Goal: Task Accomplishment & Management: Use online tool/utility

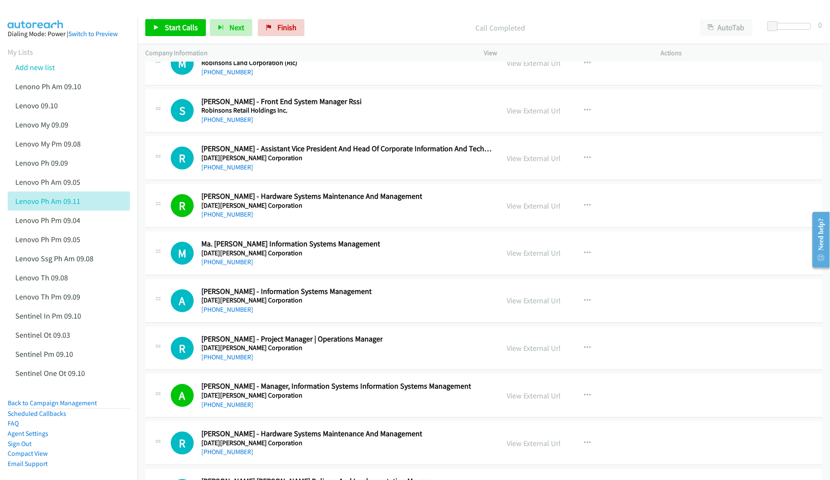
scroll to position [22217, 0]
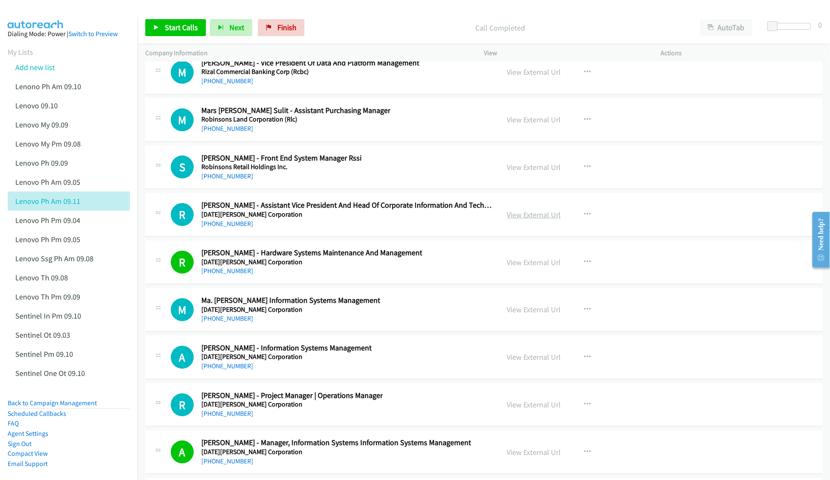
click at [516, 220] on link "View External Url" at bounding box center [534, 215] width 54 height 10
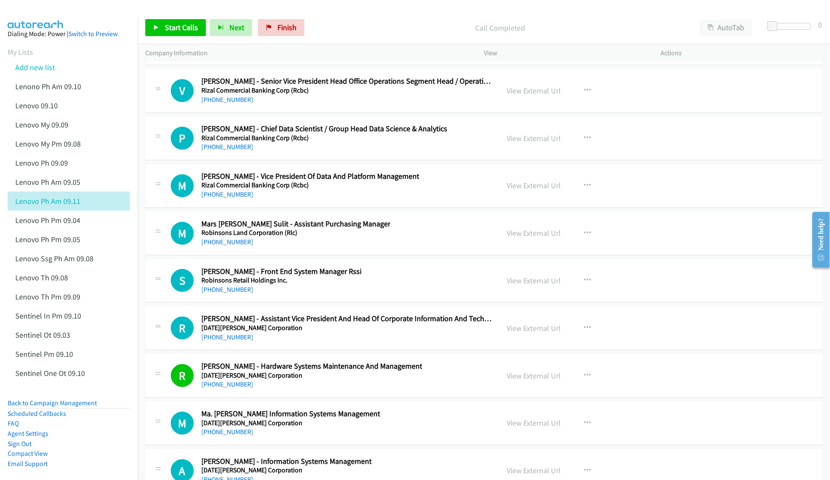
scroll to position [22047, 0]
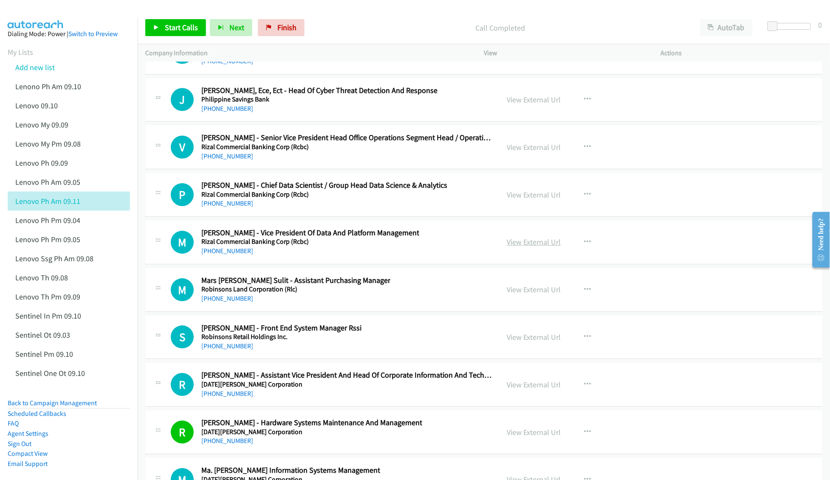
click at [527, 247] on link "View External Url" at bounding box center [534, 242] width 54 height 10
click at [519, 152] on link "View External Url" at bounding box center [534, 147] width 54 height 10
click at [535, 104] on link "View External Url" at bounding box center [534, 100] width 54 height 10
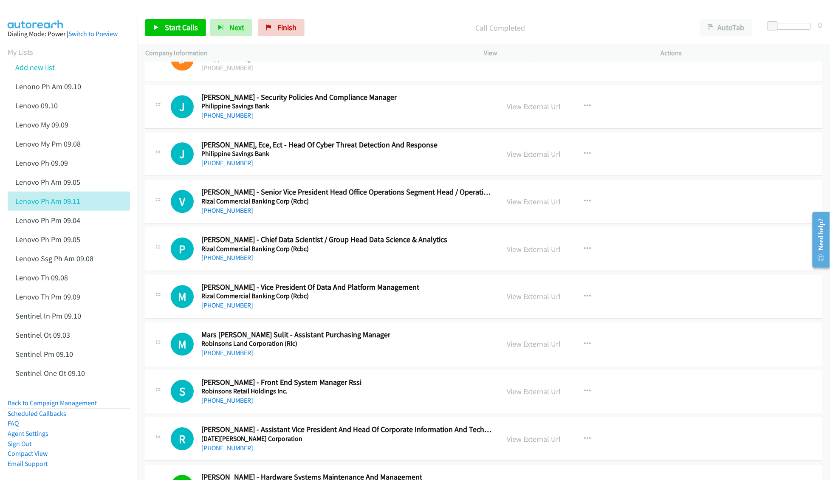
scroll to position [21990, 0]
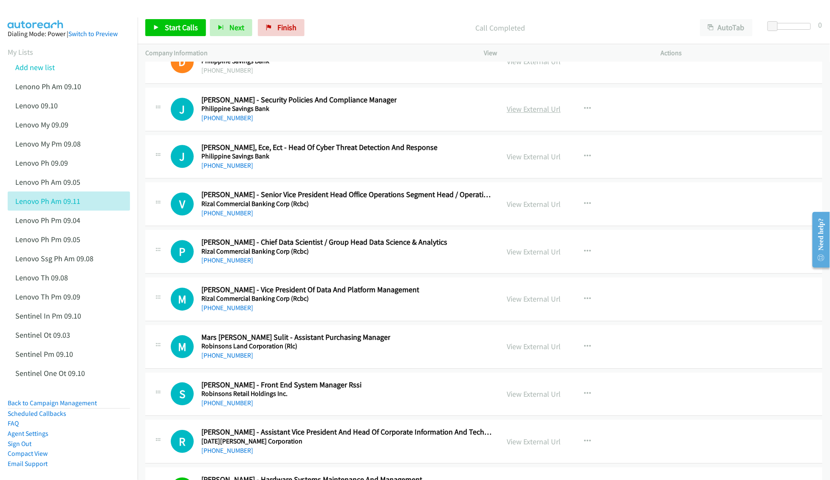
click at [515, 114] on link "View External Url" at bounding box center [534, 109] width 54 height 10
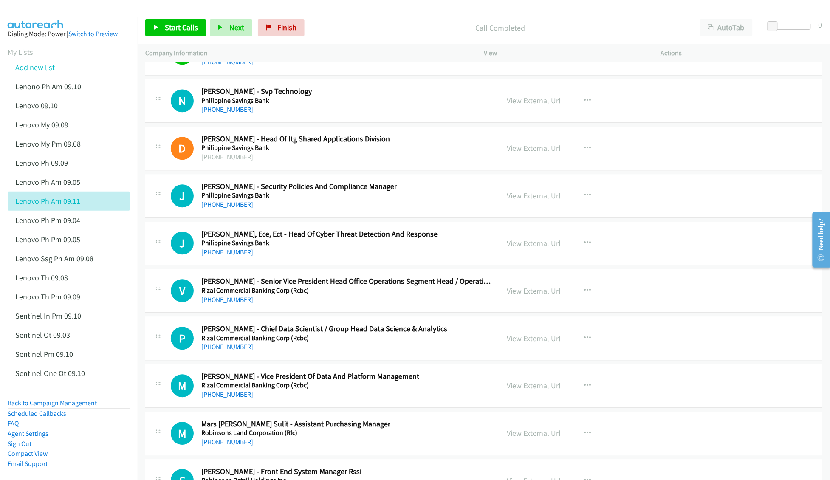
scroll to position [21877, 0]
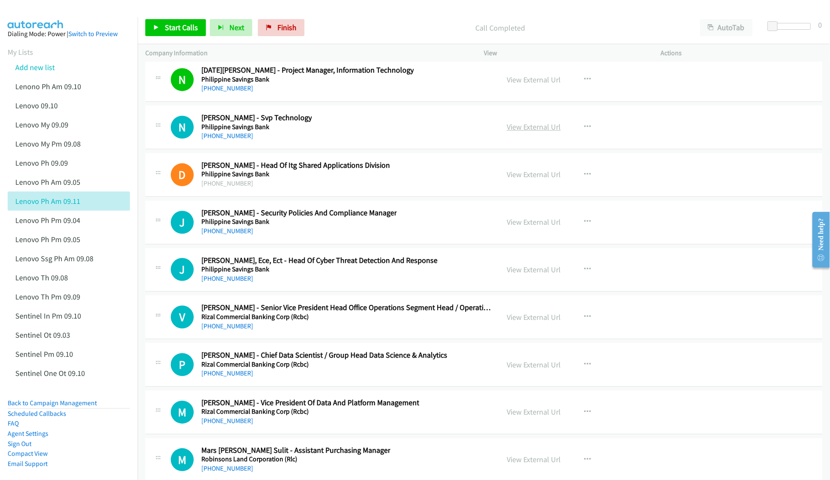
click at [524, 132] on link "View External Url" at bounding box center [534, 127] width 54 height 10
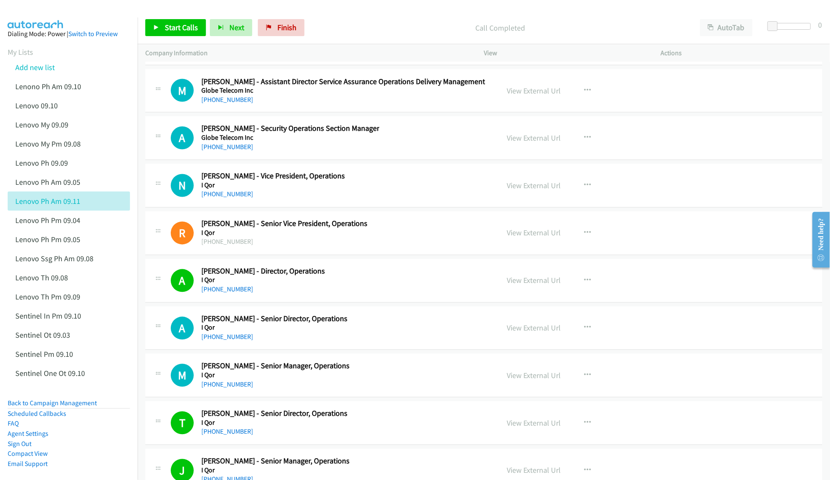
scroll to position [19216, 0]
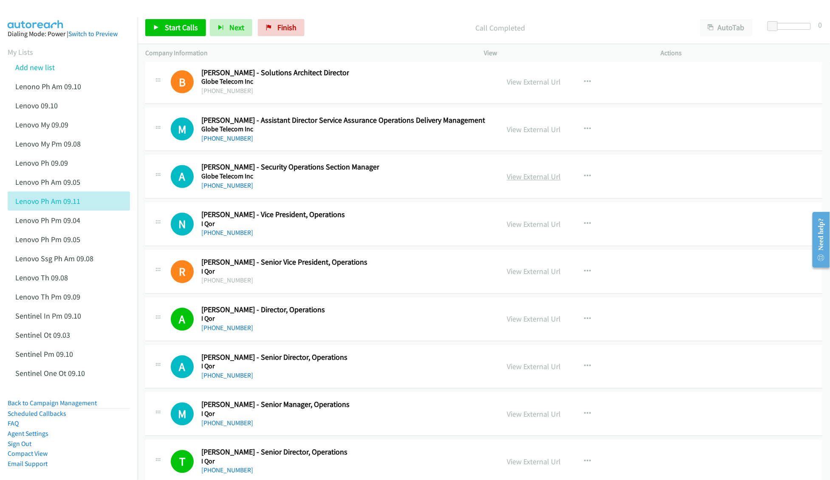
click at [536, 182] on link "View External Url" at bounding box center [534, 177] width 54 height 10
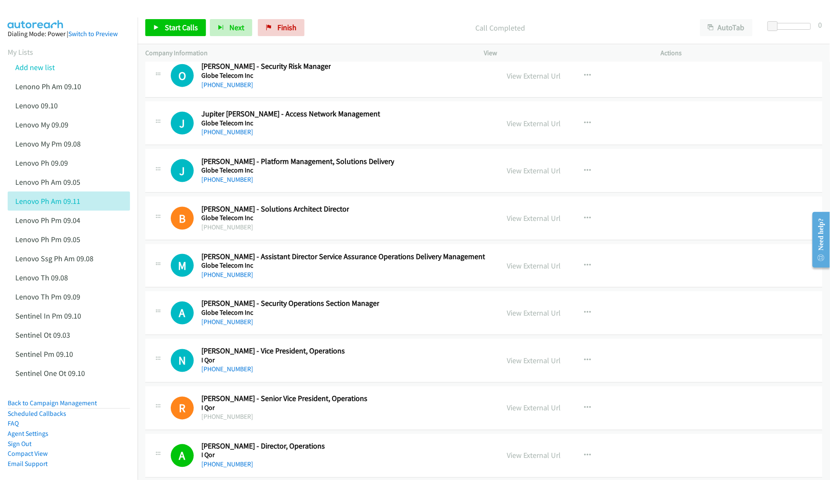
scroll to position [19046, 0]
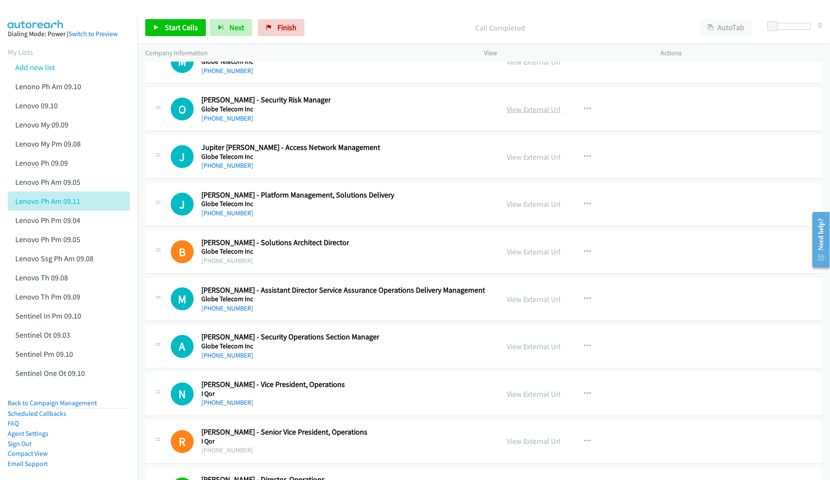
click at [522, 114] on link "View External Url" at bounding box center [534, 109] width 54 height 10
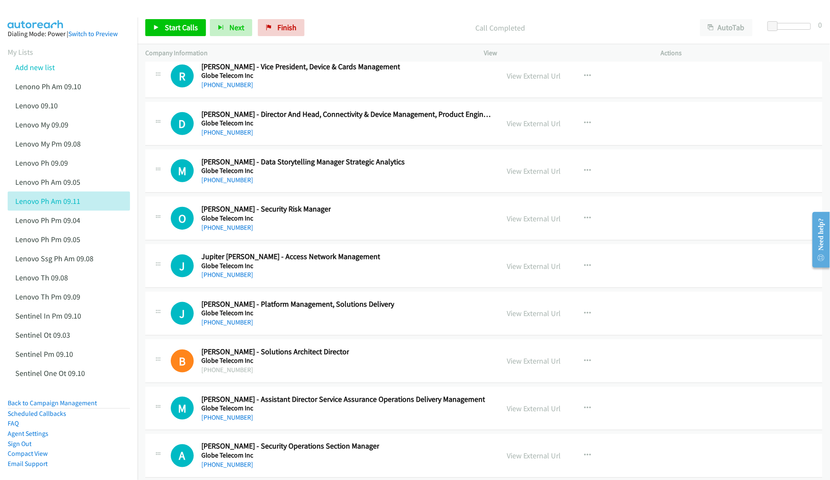
scroll to position [18933, 0]
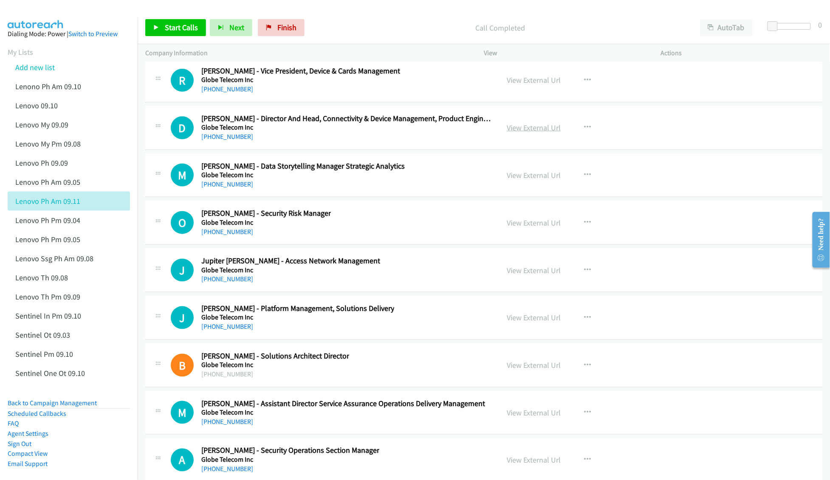
click at [521, 133] on link "View External Url" at bounding box center [534, 128] width 54 height 10
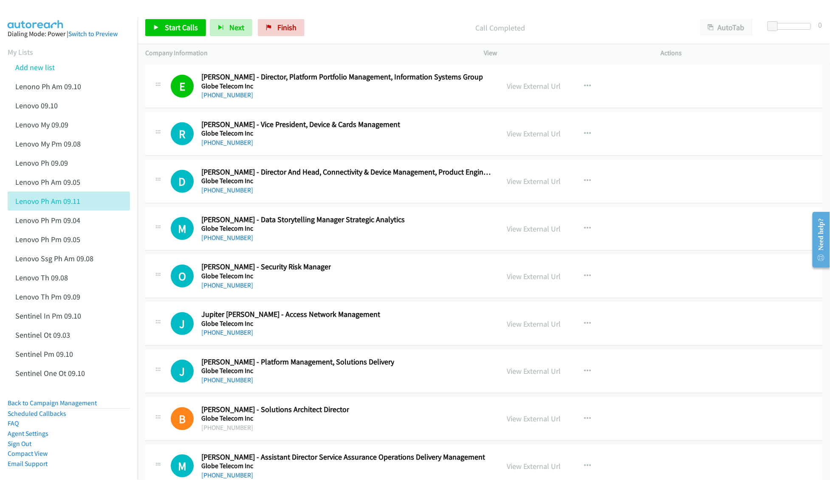
scroll to position [18876, 0]
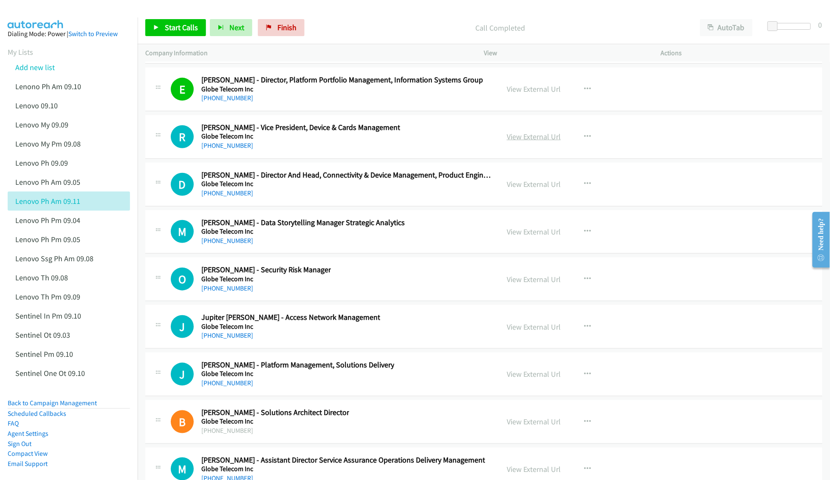
click at [508, 141] on link "View External Url" at bounding box center [534, 137] width 54 height 10
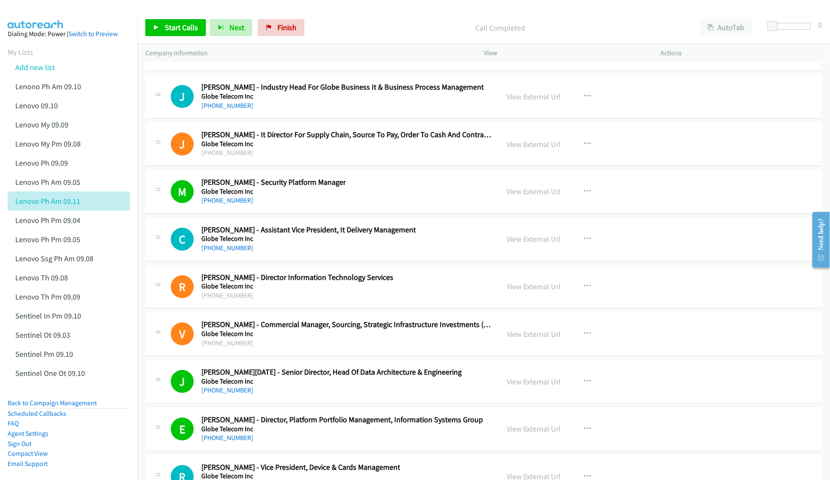
scroll to position [18480, 0]
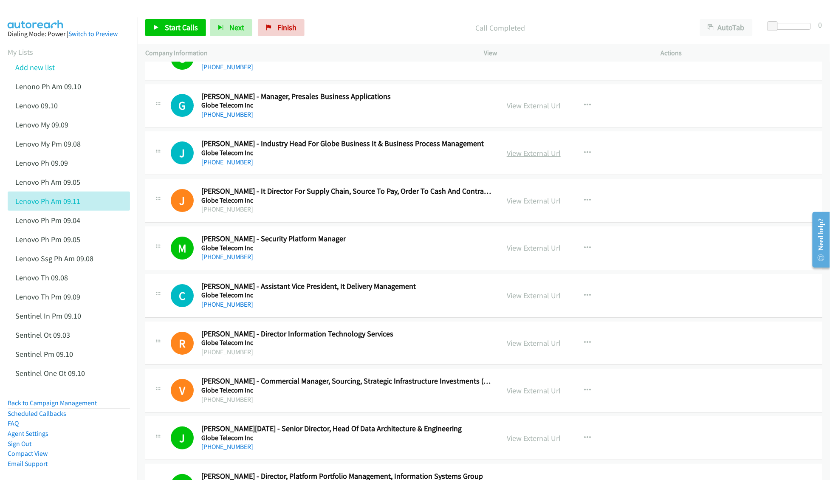
click at [513, 158] on link "View External Url" at bounding box center [534, 153] width 54 height 10
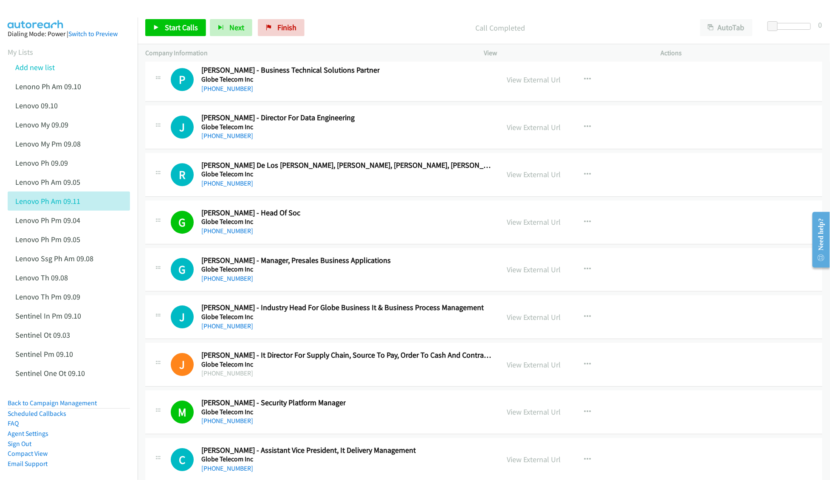
scroll to position [18310, 0]
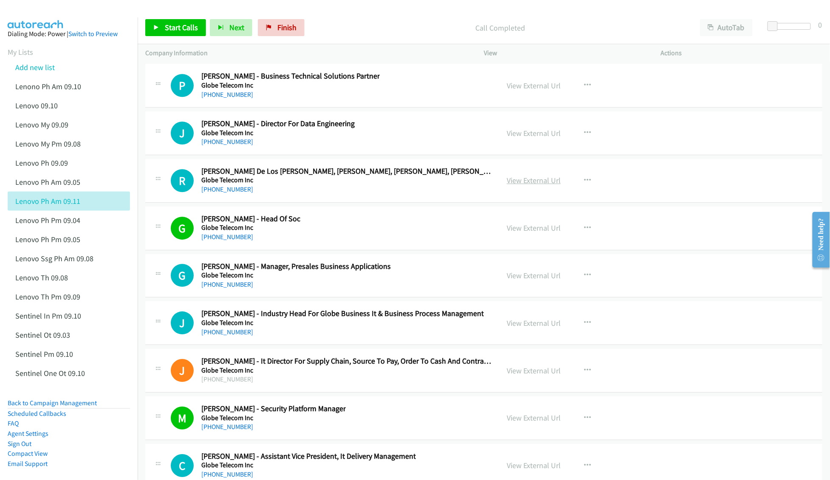
click at [524, 185] on link "View External Url" at bounding box center [534, 180] width 54 height 10
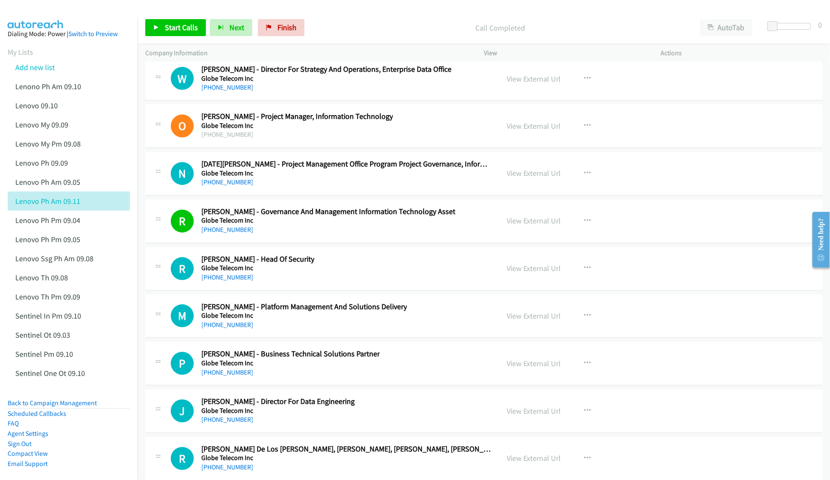
scroll to position [18027, 0]
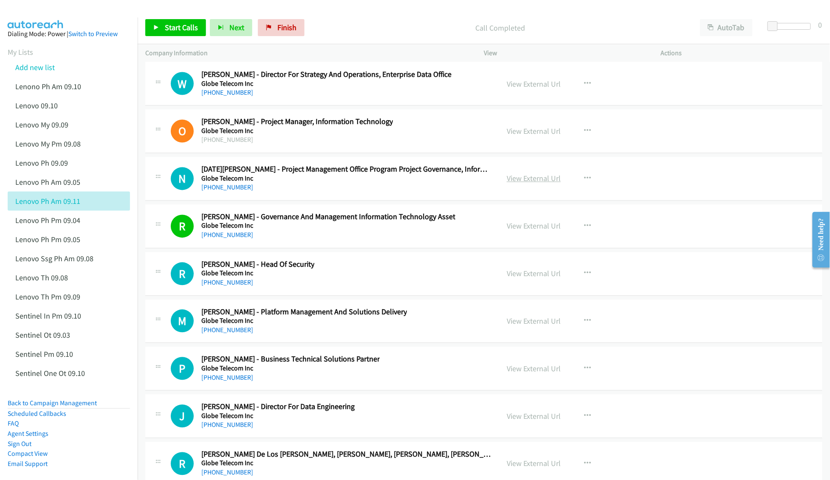
click at [516, 183] on link "View External Url" at bounding box center [534, 179] width 54 height 10
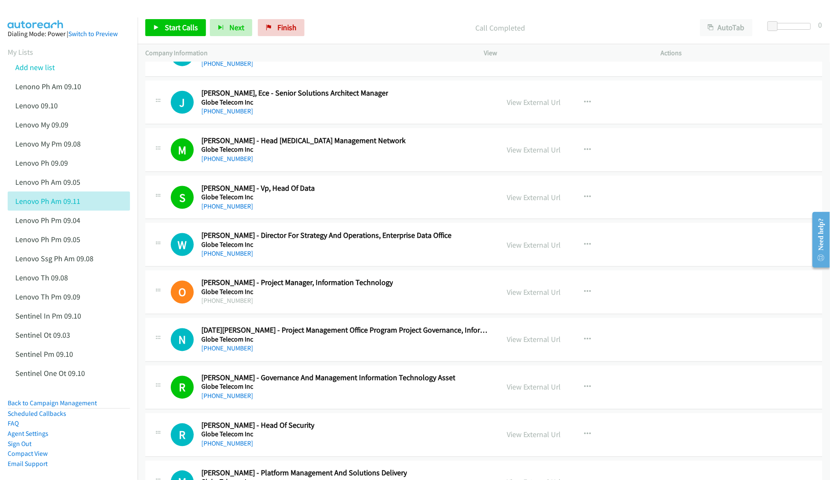
scroll to position [17857, 0]
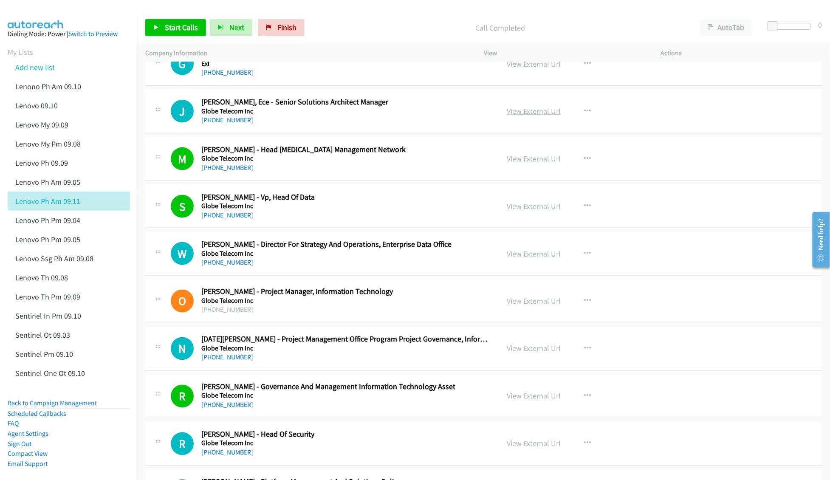
click at [530, 116] on link "View External Url" at bounding box center [534, 111] width 54 height 10
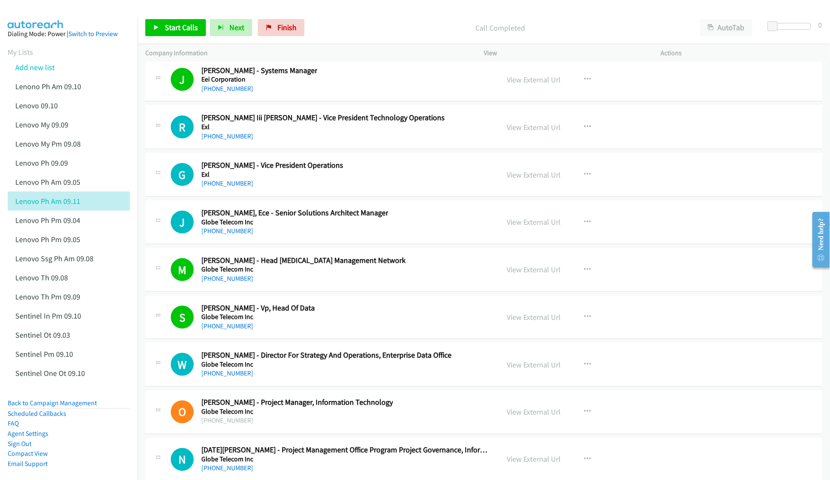
scroll to position [17743, 0]
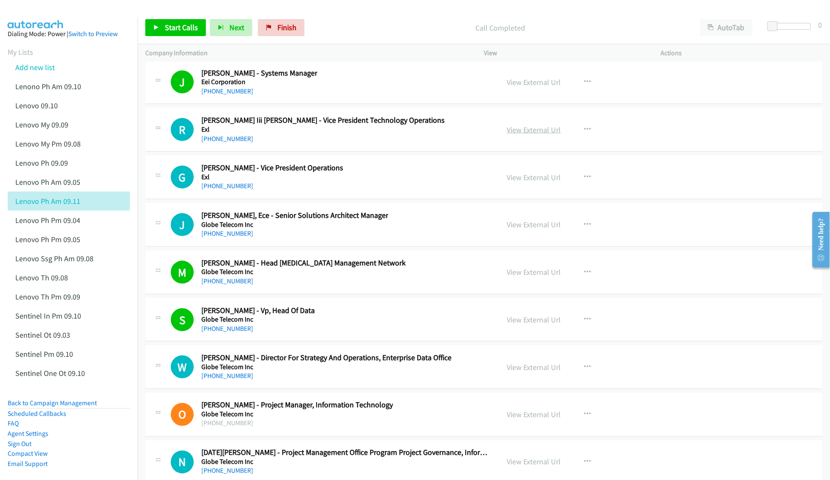
click at [517, 135] on link "View External Url" at bounding box center [534, 130] width 54 height 10
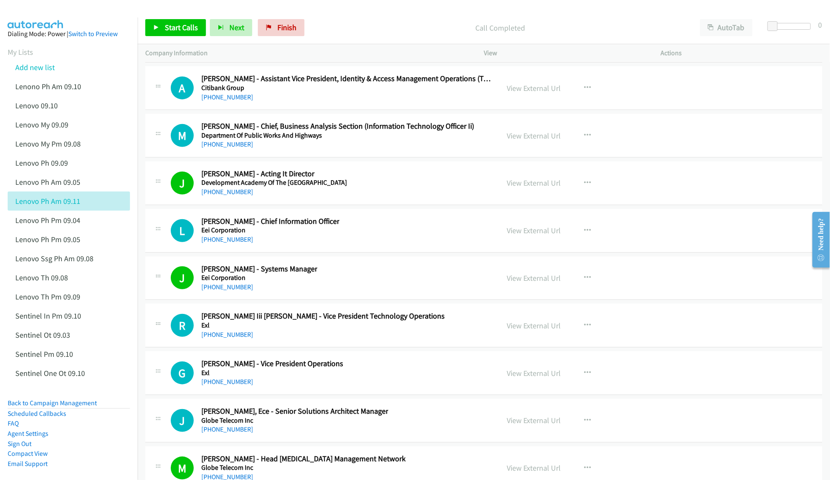
scroll to position [17517, 0]
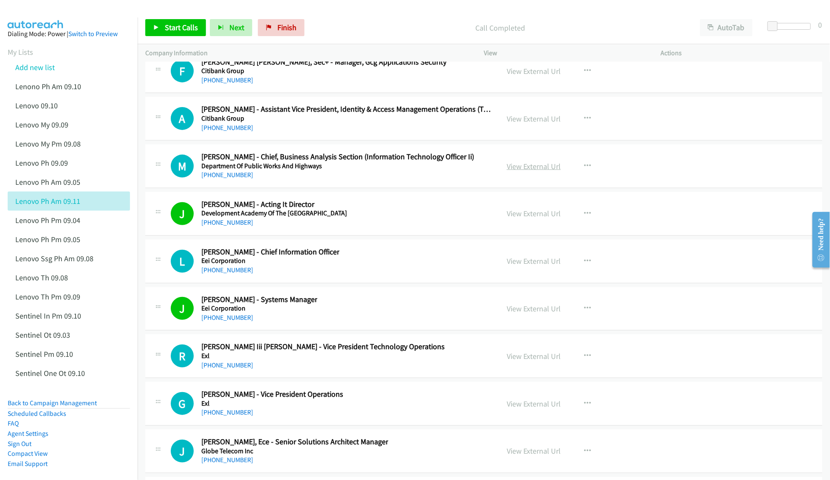
click at [532, 171] on link "View External Url" at bounding box center [534, 166] width 54 height 10
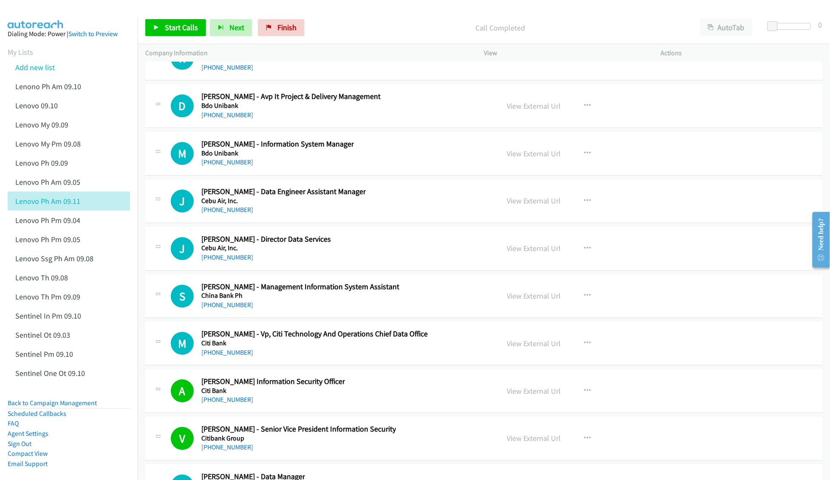
scroll to position [16951, 0]
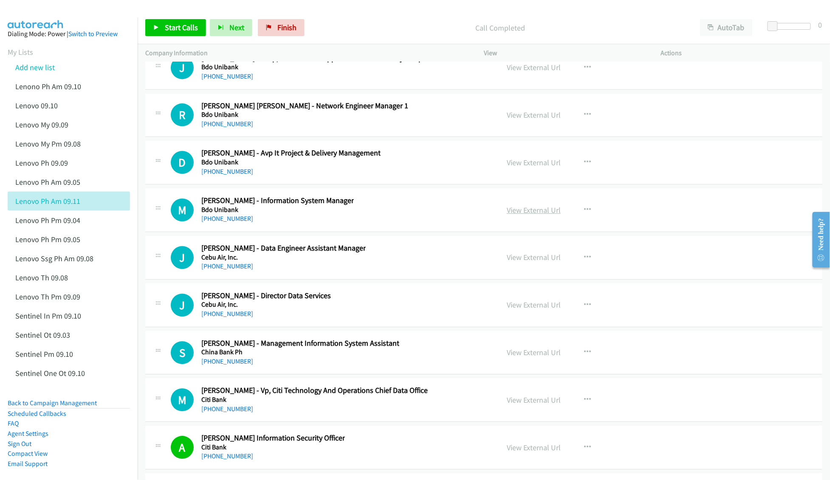
click at [525, 215] on link "View External Url" at bounding box center [534, 210] width 54 height 10
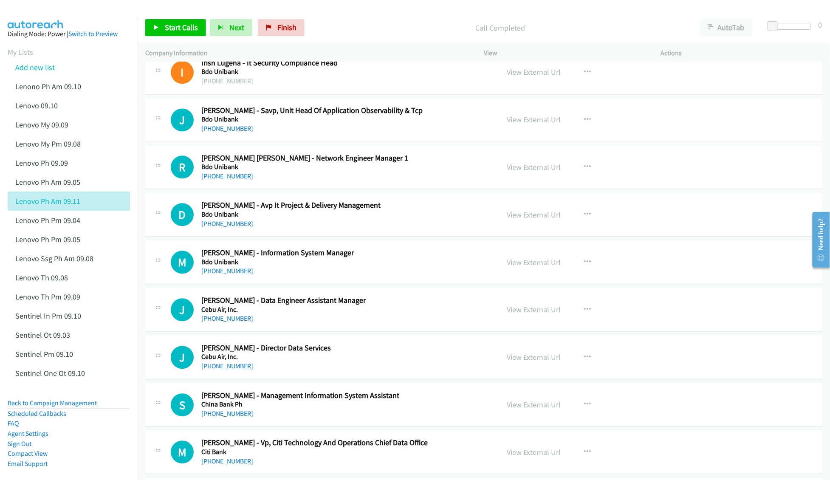
scroll to position [16894, 0]
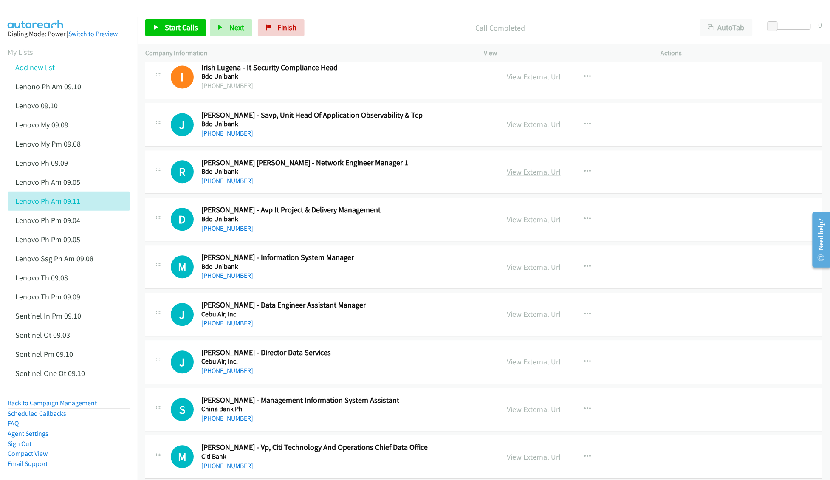
click at [527, 177] on link "View External Url" at bounding box center [534, 172] width 54 height 10
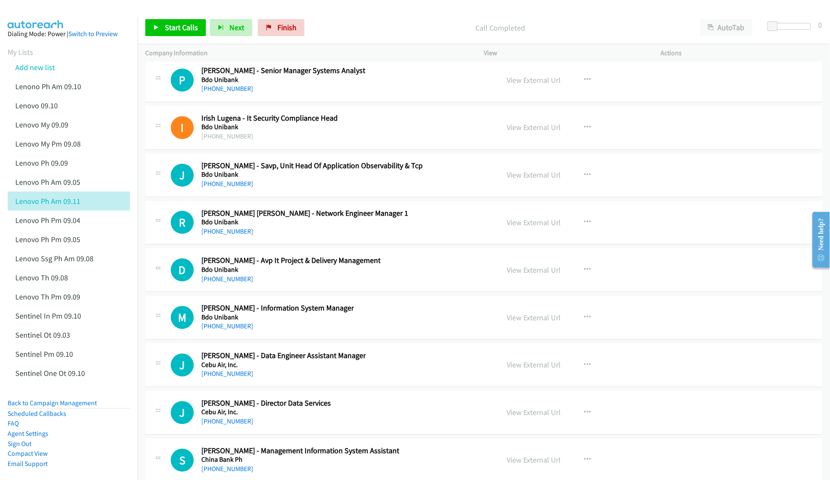
scroll to position [16837, 0]
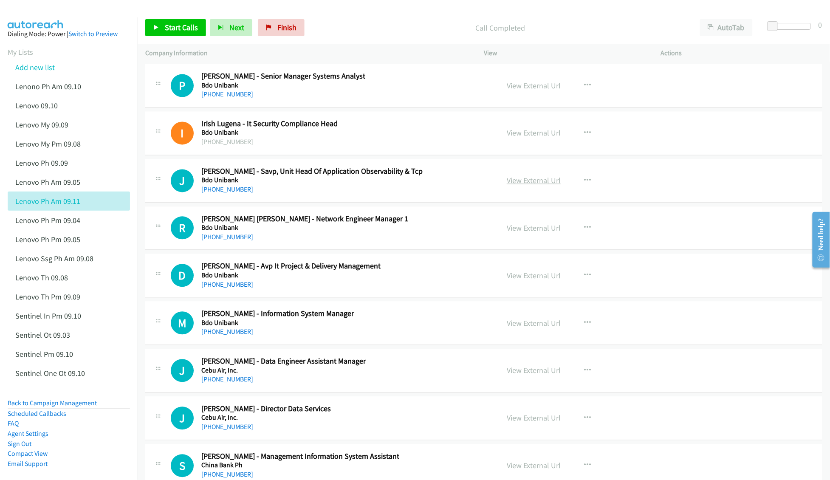
click at [539, 186] on link "View External Url" at bounding box center [534, 181] width 54 height 10
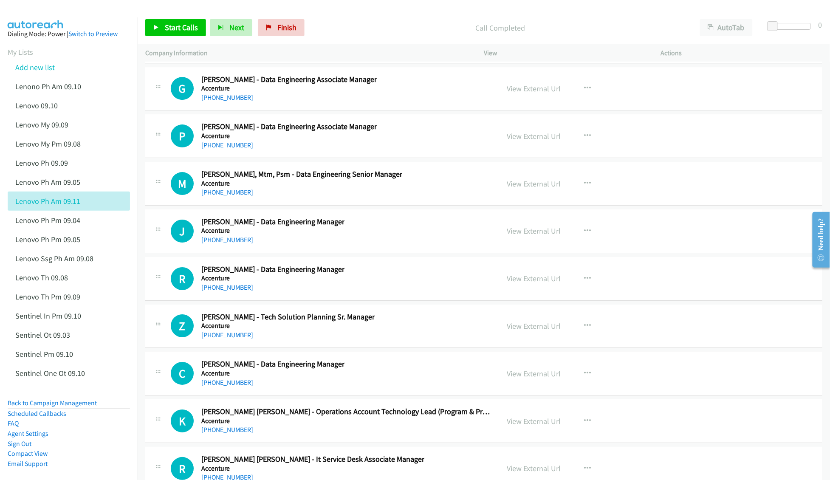
scroll to position [15988, 0]
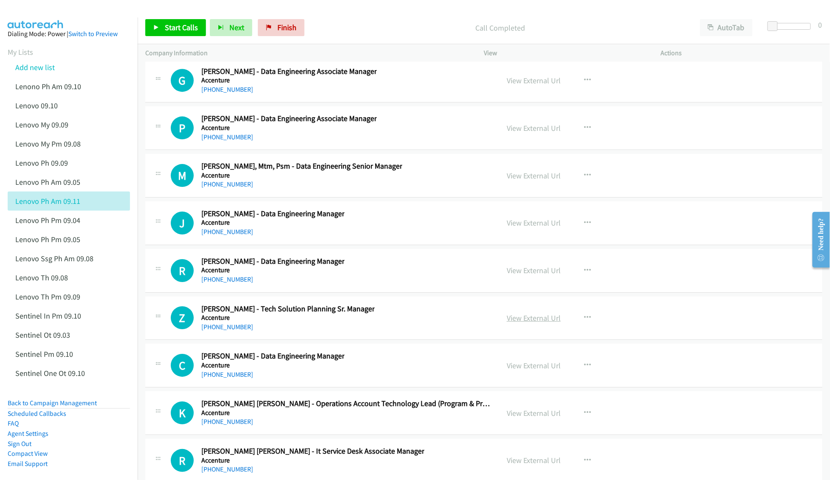
click at [523, 323] on link "View External Url" at bounding box center [534, 318] width 54 height 10
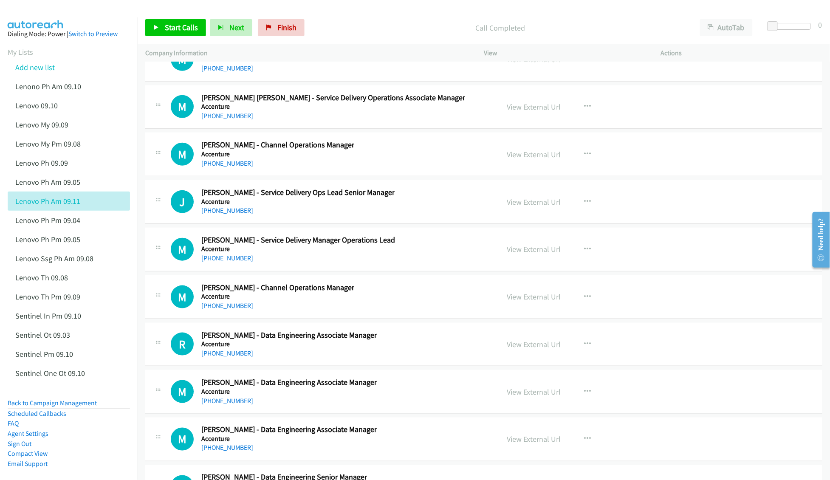
scroll to position [15195, 0]
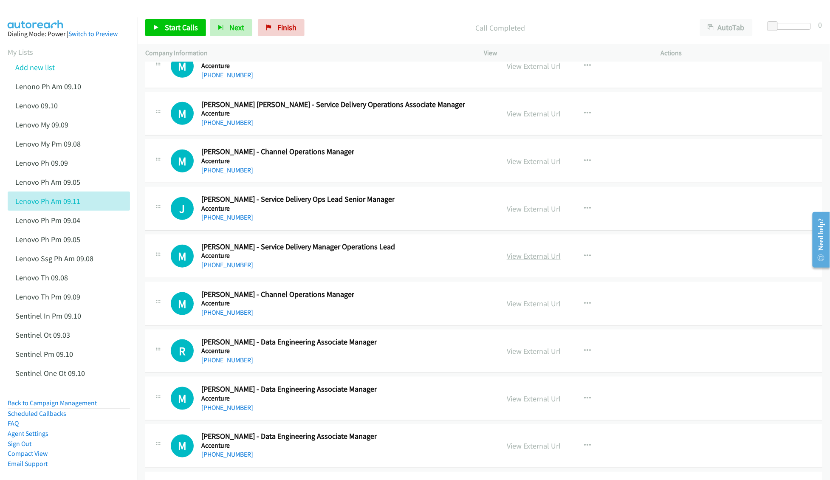
click at [525, 261] on link "View External Url" at bounding box center [534, 256] width 54 height 10
click at [521, 214] on link "View External Url" at bounding box center [534, 209] width 54 height 10
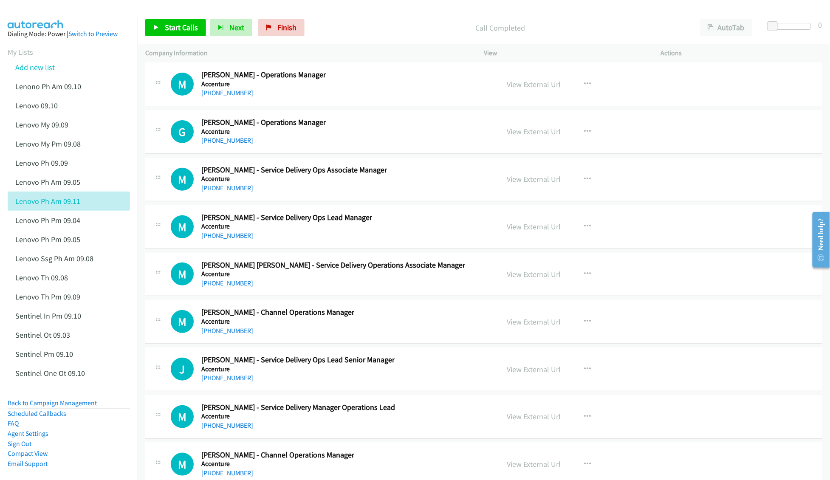
scroll to position [15025, 0]
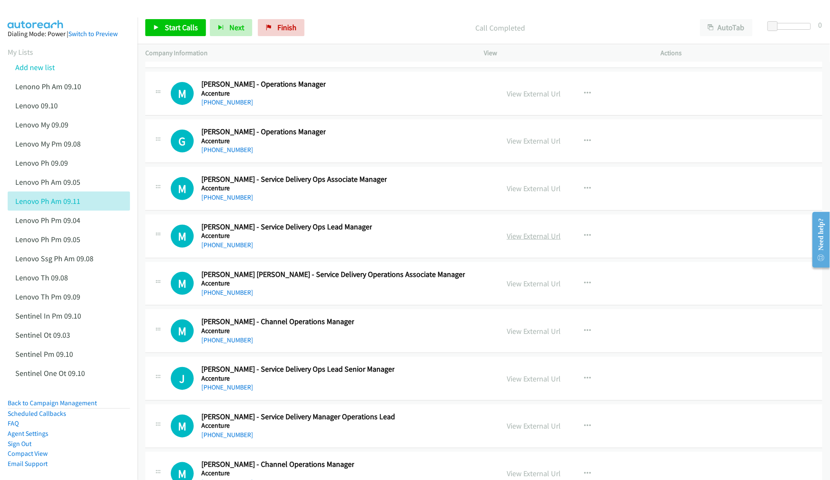
click at [517, 241] on link "View External Url" at bounding box center [534, 236] width 54 height 10
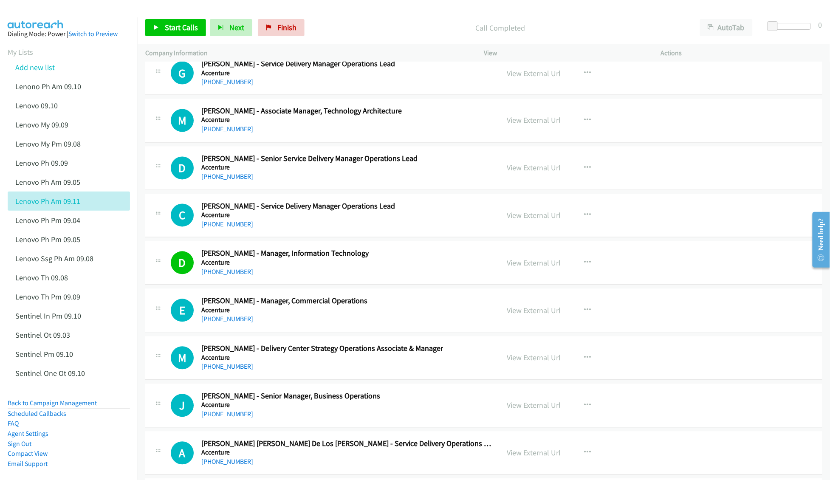
scroll to position [13044, 0]
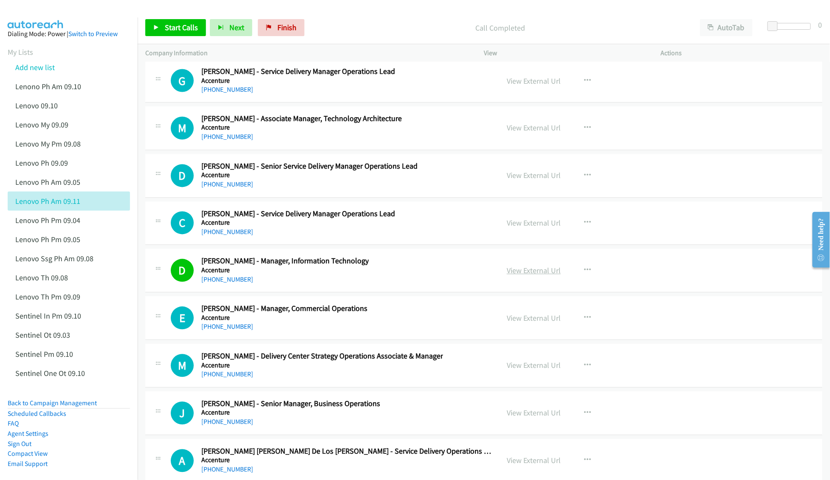
click at [523, 276] on link "View External Url" at bounding box center [534, 271] width 54 height 10
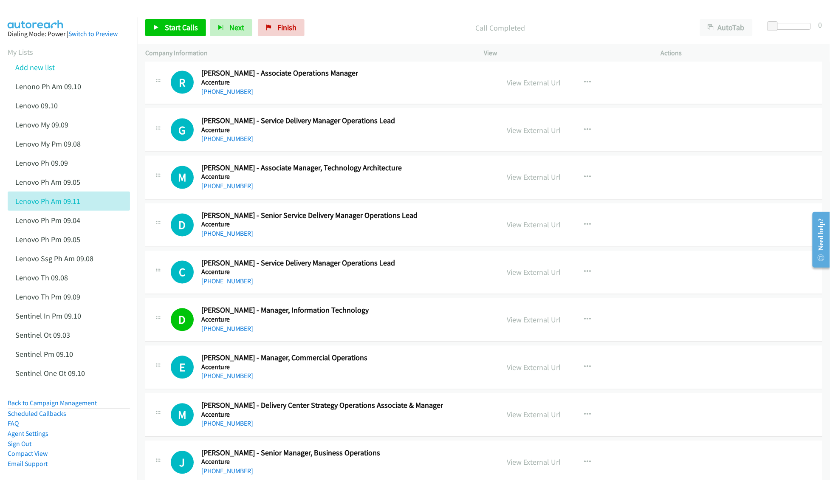
scroll to position [12987, 0]
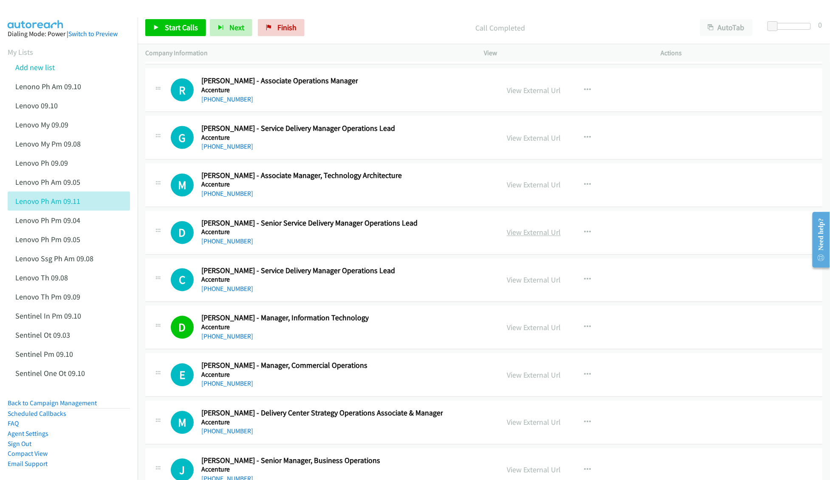
click at [514, 237] on link "View External Url" at bounding box center [534, 233] width 54 height 10
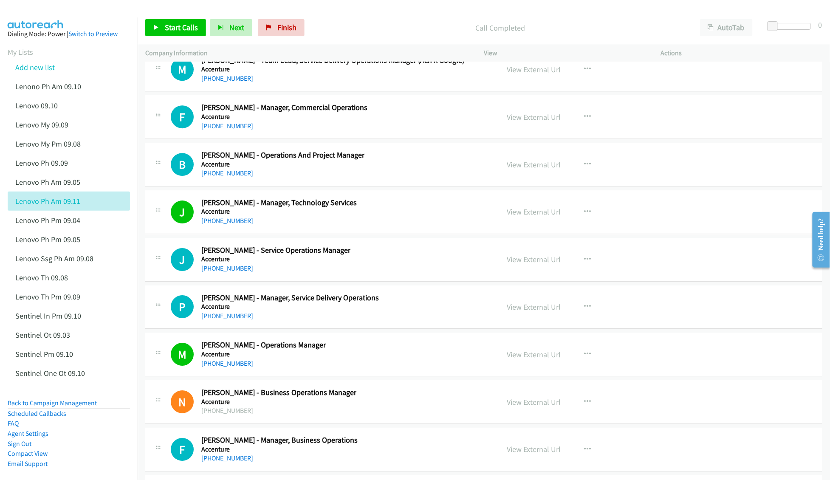
scroll to position [12194, 0]
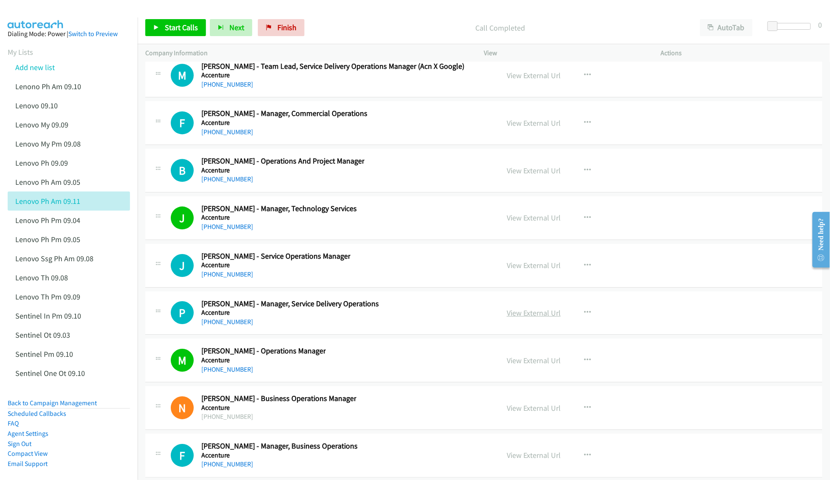
click at [529, 318] on link "View External Url" at bounding box center [534, 313] width 54 height 10
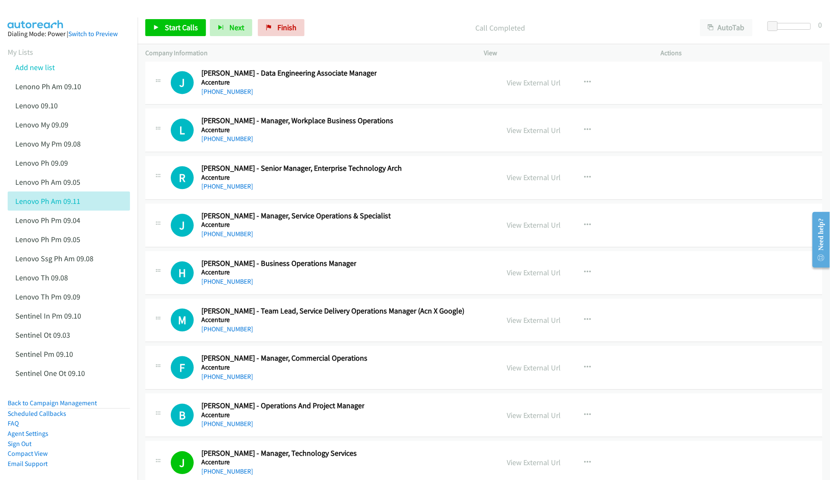
scroll to position [11911, 0]
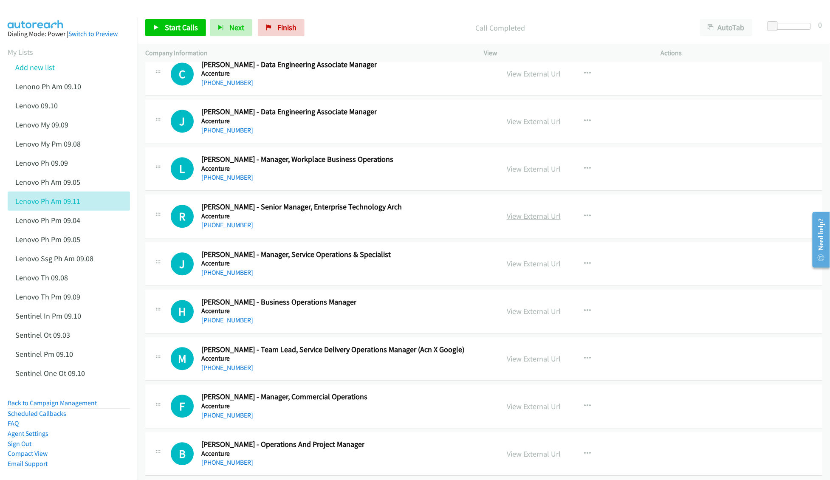
click at [534, 221] on link "View External Url" at bounding box center [534, 216] width 54 height 10
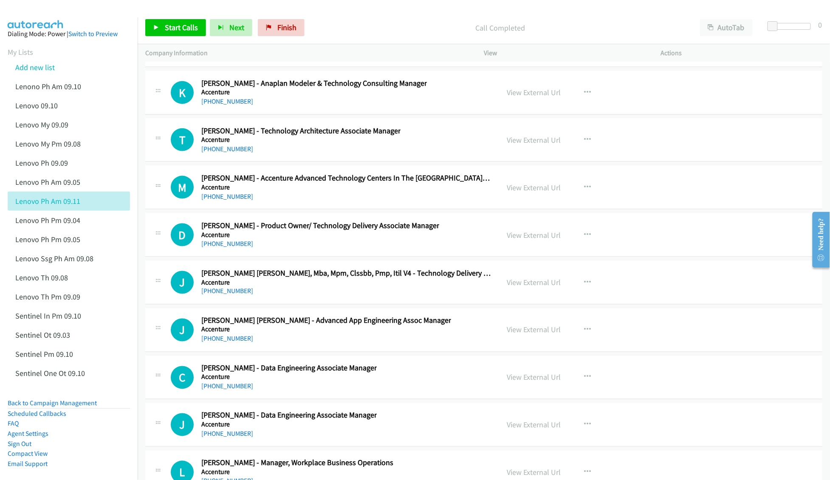
scroll to position [11571, 0]
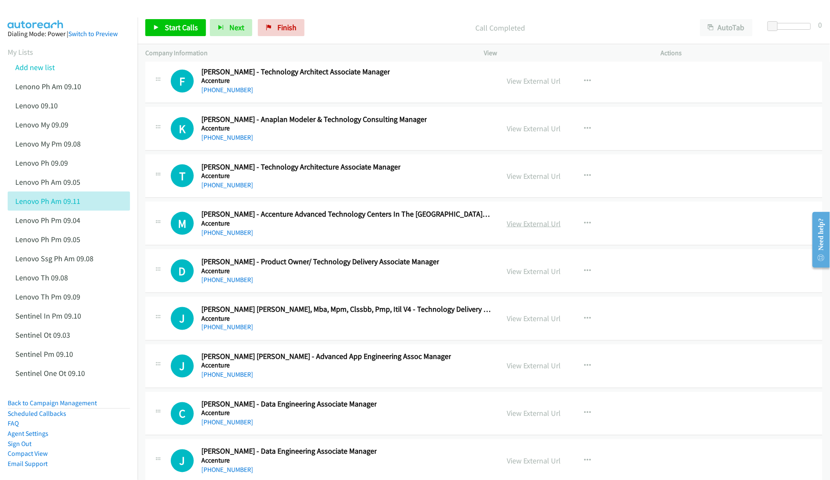
click at [534, 228] on link "View External Url" at bounding box center [534, 224] width 54 height 10
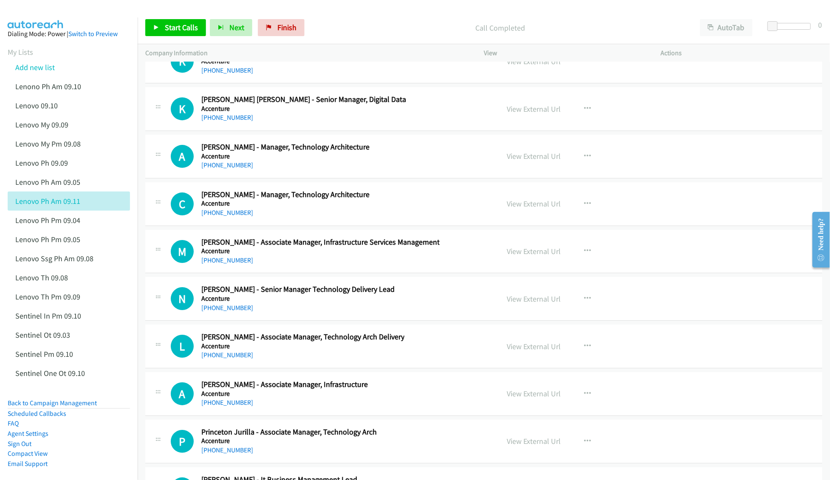
scroll to position [11005, 0]
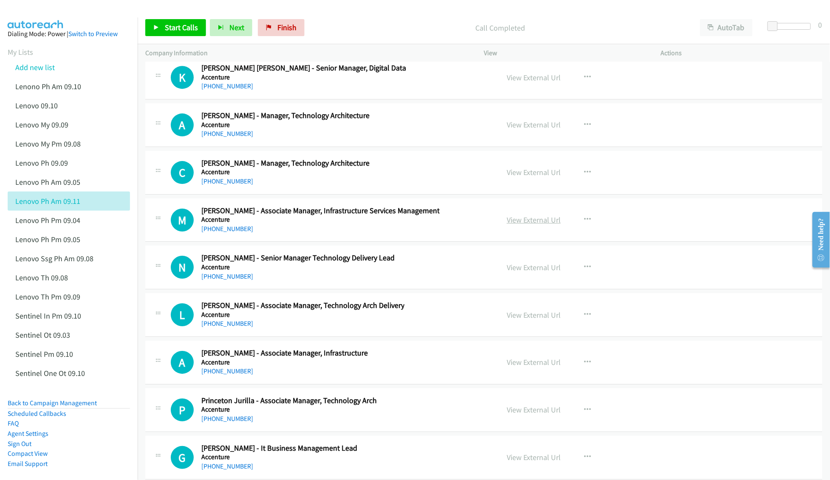
click at [520, 225] on link "View External Url" at bounding box center [534, 220] width 54 height 10
click at [516, 367] on link "View External Url" at bounding box center [534, 362] width 54 height 10
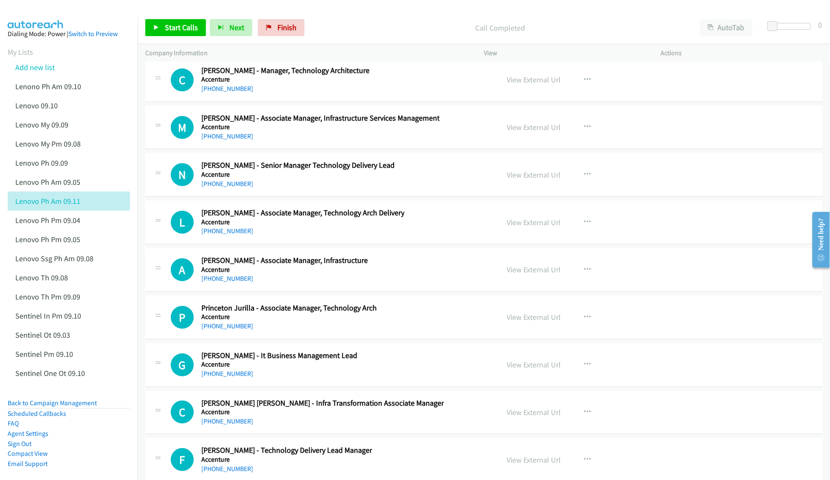
scroll to position [11118, 0]
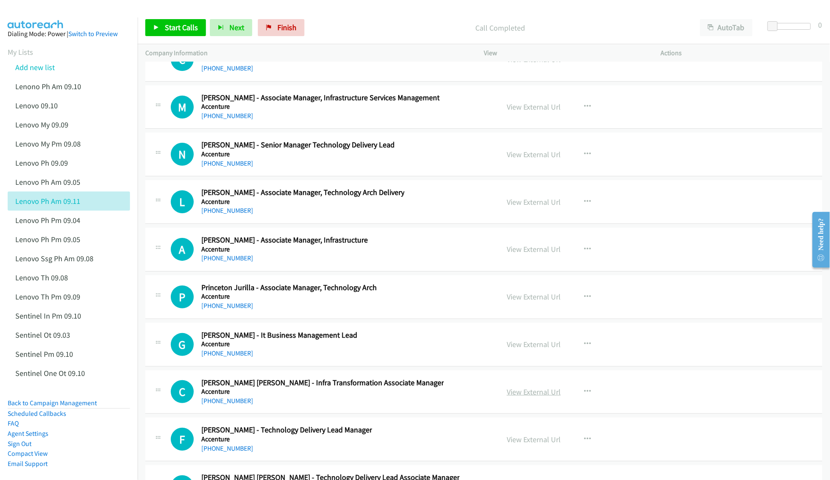
click at [522, 397] on link "View External Url" at bounding box center [534, 392] width 54 height 10
click at [614, 20] on div "Call Completed" at bounding box center [500, 27] width 384 height 17
click at [45, 65] on link "Add new list" at bounding box center [34, 67] width 39 height 10
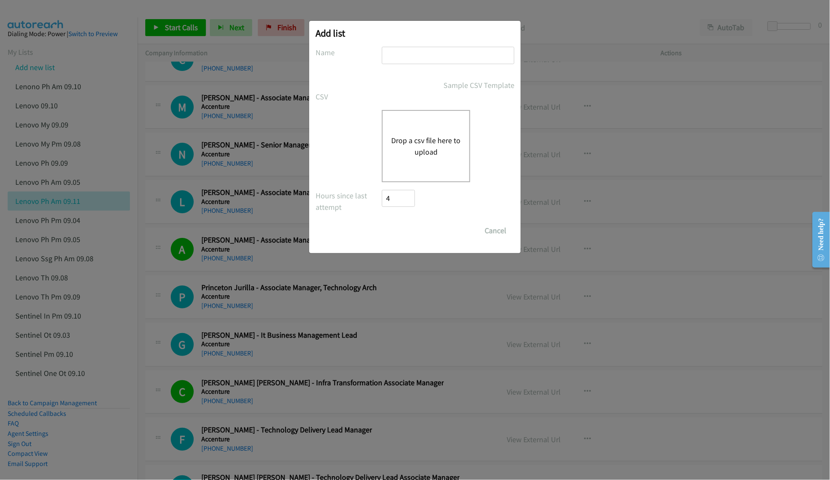
click at [432, 145] on button "Drop a csv file here to upload" at bounding box center [426, 146] width 70 height 23
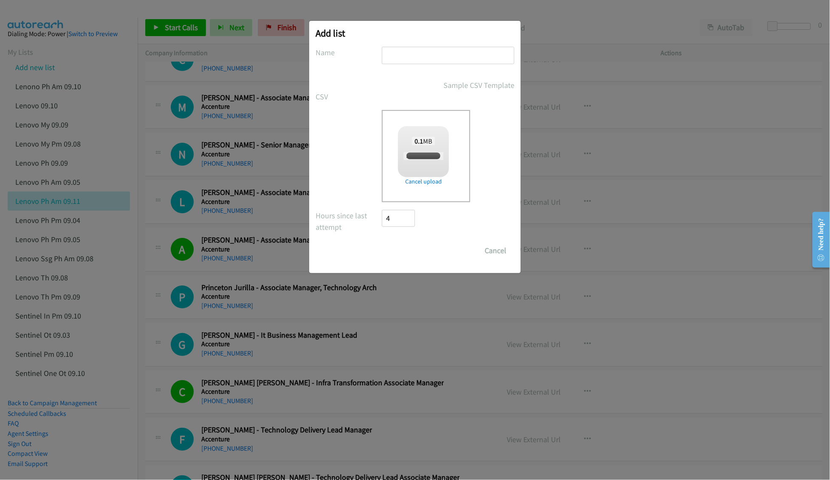
checkbox input "true"
click at [413, 51] on input "text" at bounding box center [448, 55] width 133 height 17
type input "Lenovo PH AM 09.11"
click at [405, 255] on input "Save List" at bounding box center [404, 250] width 45 height 17
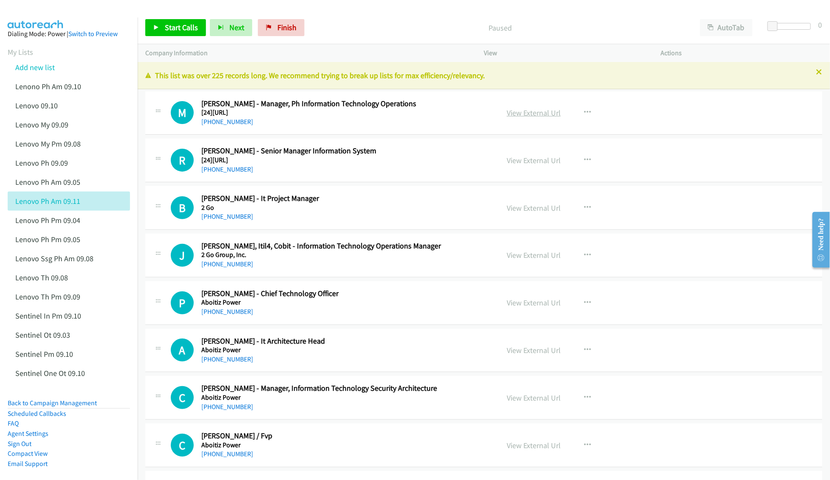
click at [520, 111] on link "View External Url" at bounding box center [534, 113] width 54 height 10
click at [525, 156] on link "View External Url" at bounding box center [534, 160] width 54 height 10
click at [516, 256] on link "View External Url" at bounding box center [534, 255] width 54 height 10
click at [519, 302] on link "View External Url" at bounding box center [534, 303] width 54 height 10
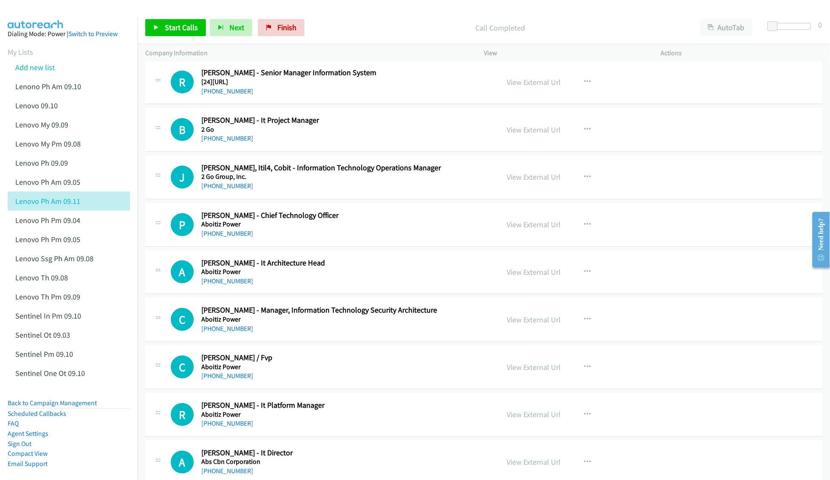
scroll to position [113, 0]
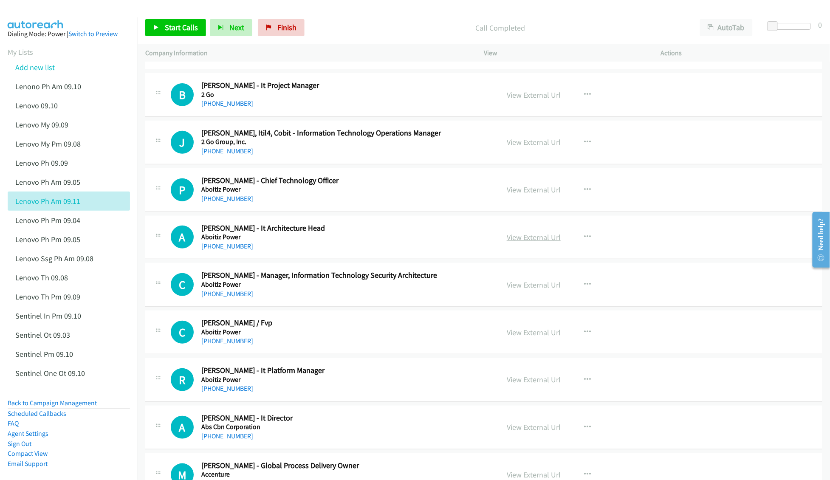
click at [535, 239] on link "View External Url" at bounding box center [534, 237] width 54 height 10
click at [527, 286] on link "View External Url" at bounding box center [534, 285] width 54 height 10
click at [521, 334] on link "View External Url" at bounding box center [534, 332] width 54 height 10
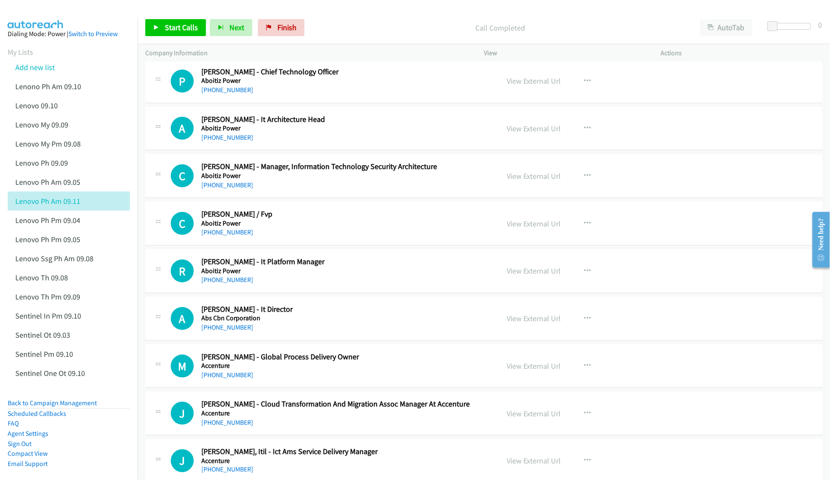
scroll to position [226, 0]
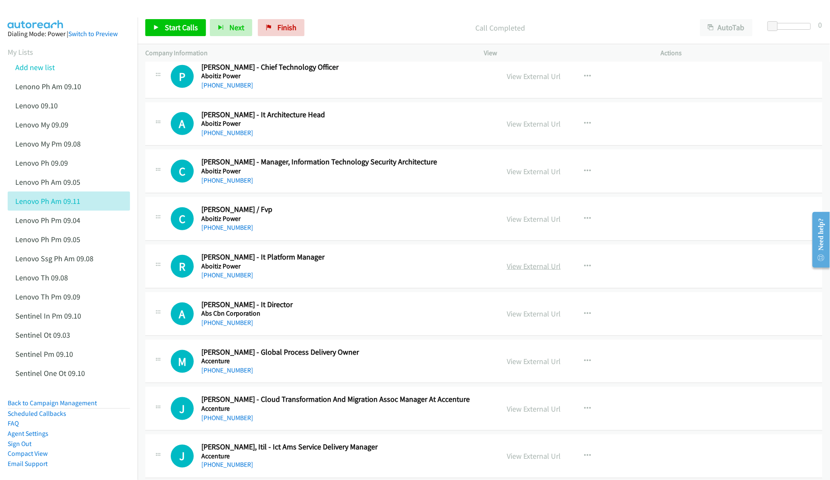
click at [530, 266] on link "View External Url" at bounding box center [534, 266] width 54 height 10
click at [518, 311] on link "View External Url" at bounding box center [534, 314] width 54 height 10
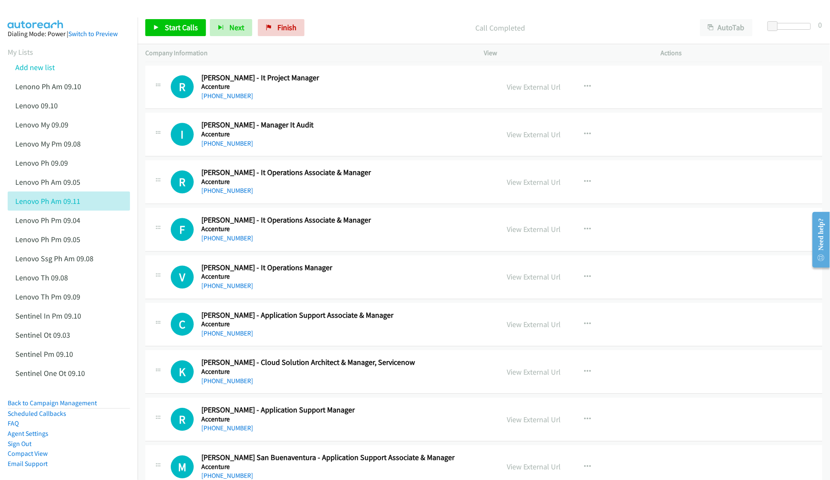
scroll to position [793, 0]
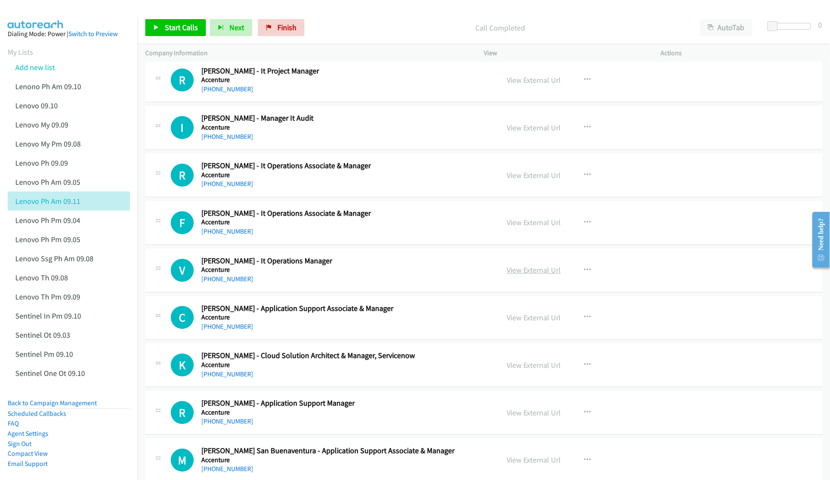
click at [525, 269] on link "View External Url" at bounding box center [534, 270] width 54 height 10
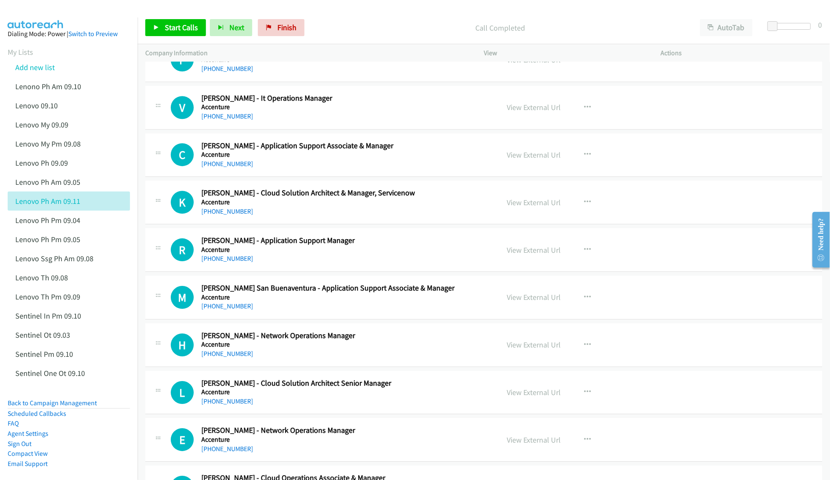
scroll to position [962, 0]
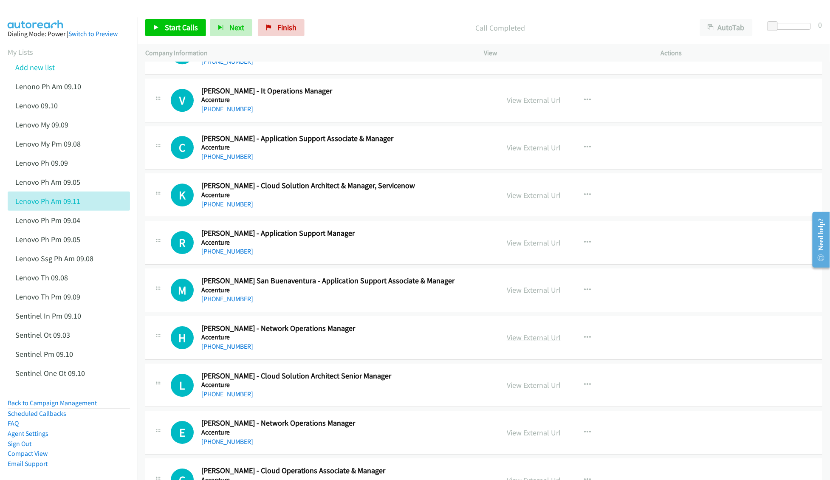
click at [522, 338] on link "View External Url" at bounding box center [534, 338] width 54 height 10
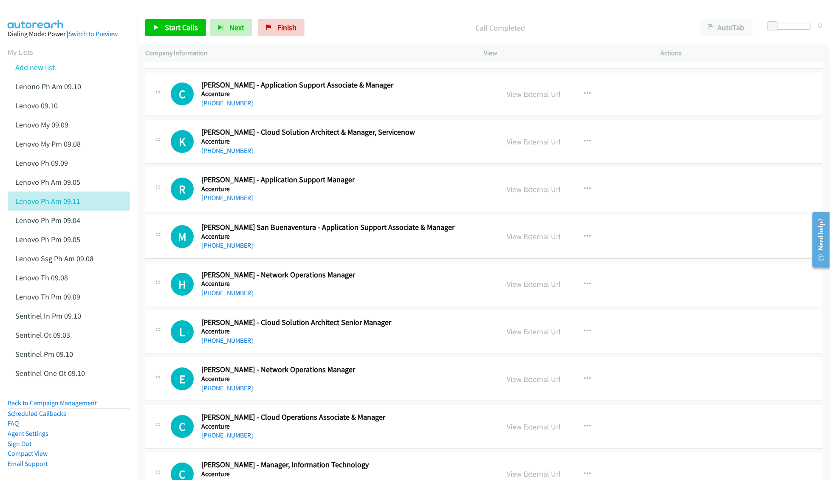
scroll to position [1019, 0]
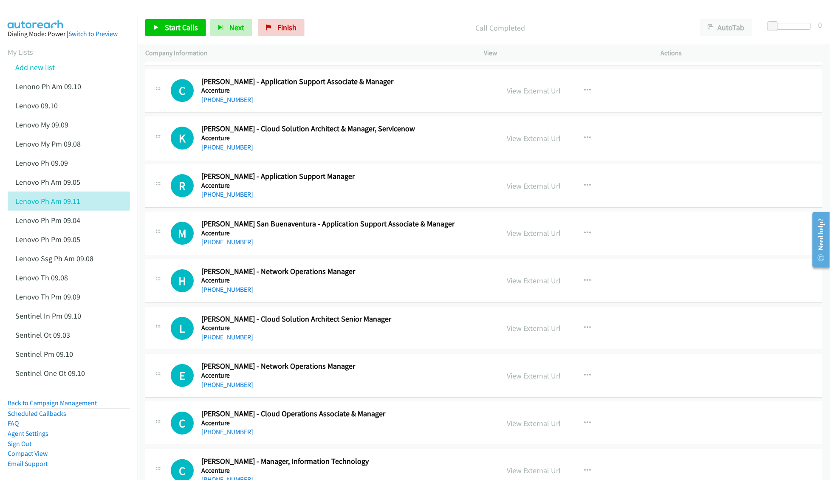
click at [507, 379] on link "View External Url" at bounding box center [534, 376] width 54 height 10
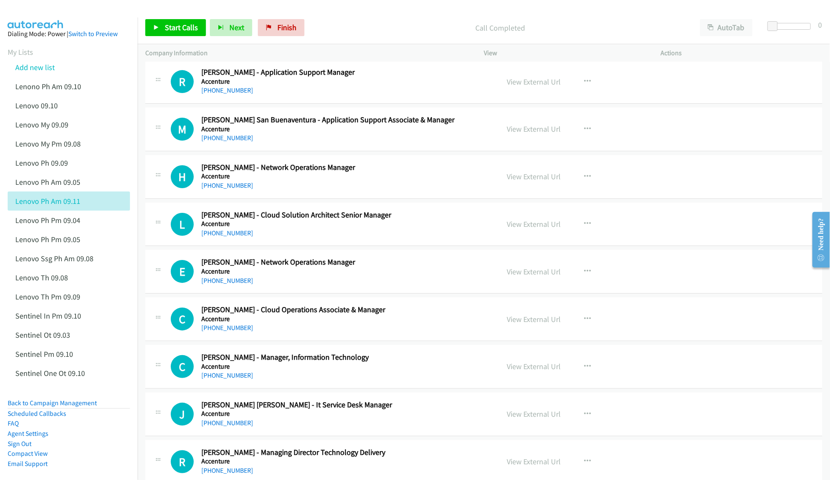
scroll to position [1132, 0]
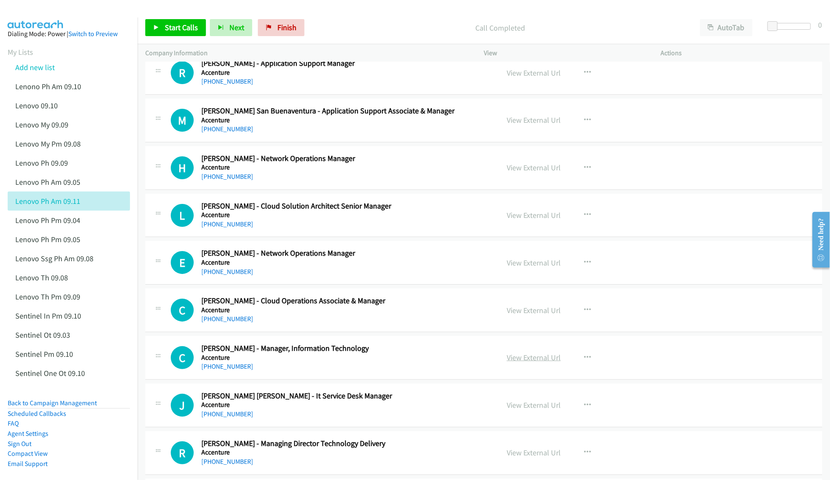
click at [519, 362] on link "View External Url" at bounding box center [534, 358] width 54 height 10
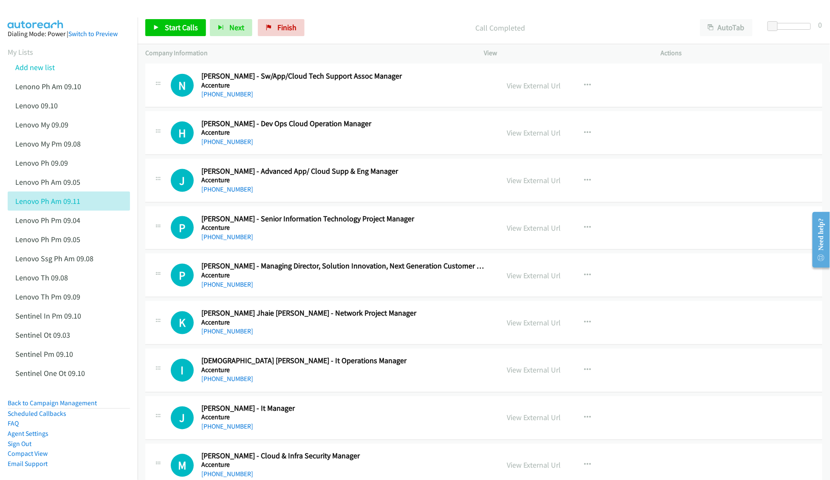
scroll to position [1699, 0]
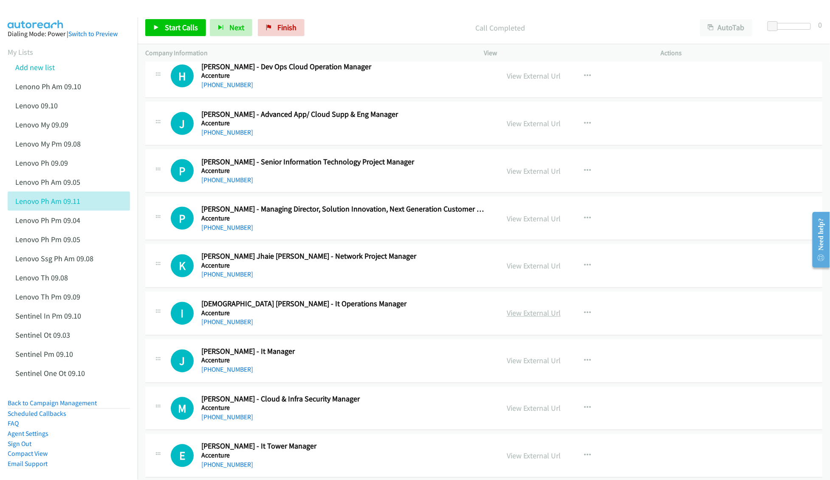
click at [514, 318] on link "View External Url" at bounding box center [534, 313] width 54 height 10
click at [528, 366] on link "View External Url" at bounding box center [534, 361] width 54 height 10
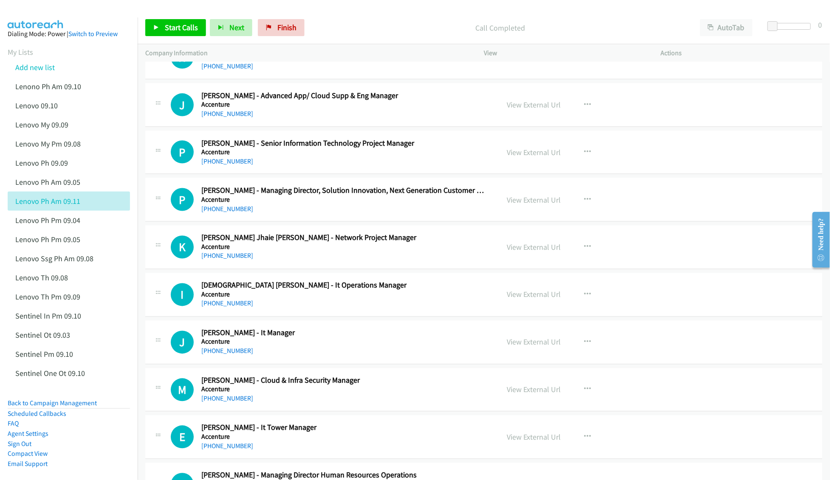
scroll to position [1755, 0]
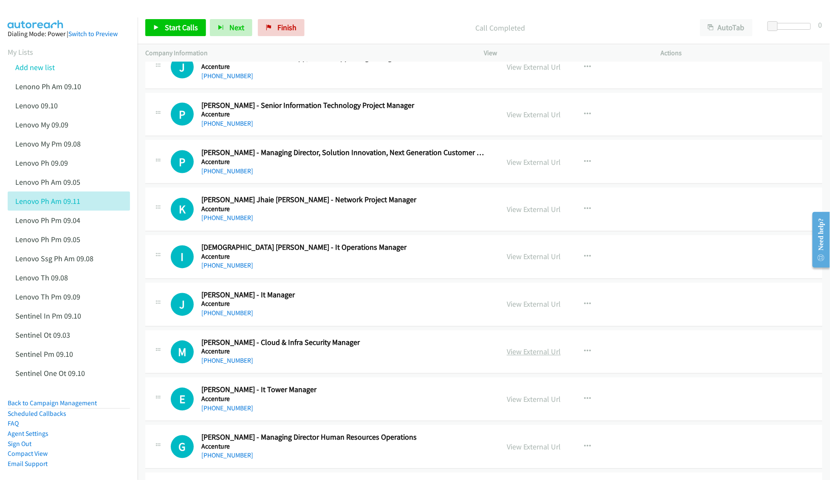
click at [527, 357] on link "View External Url" at bounding box center [534, 352] width 54 height 10
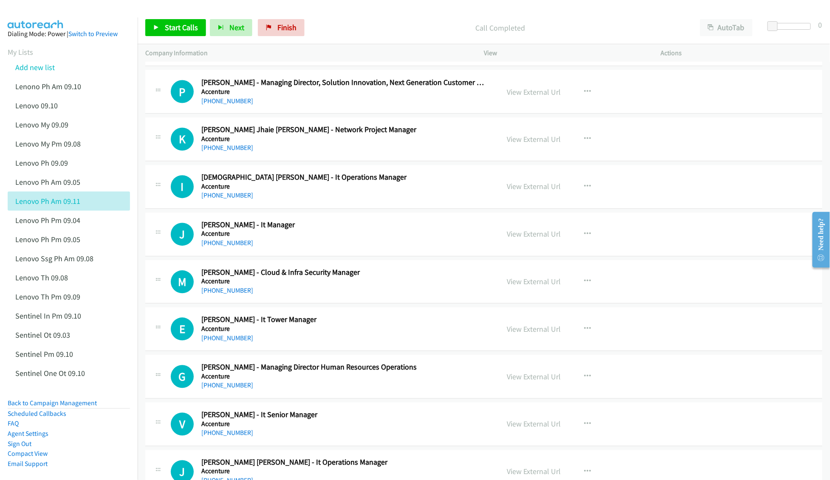
scroll to position [1869, 0]
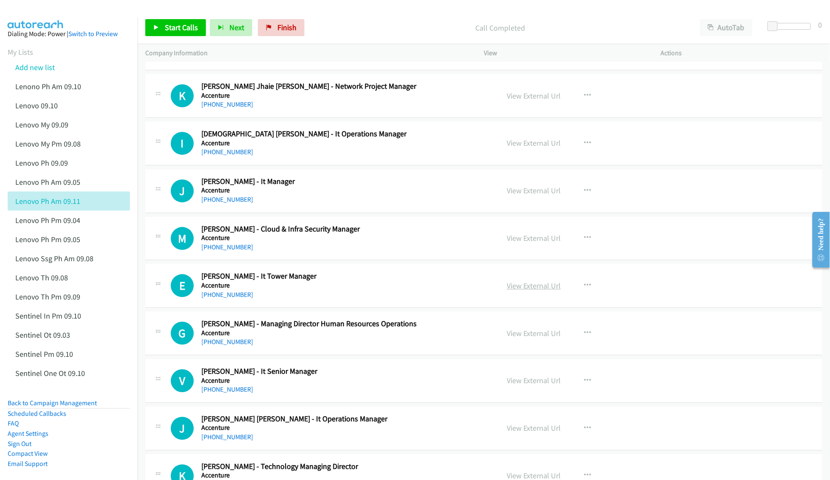
click at [530, 288] on link "View External Url" at bounding box center [534, 286] width 54 height 10
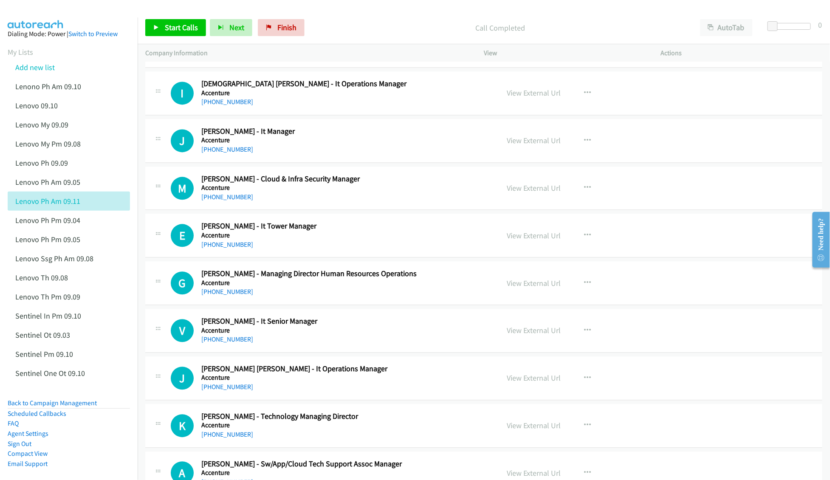
scroll to position [1925, 0]
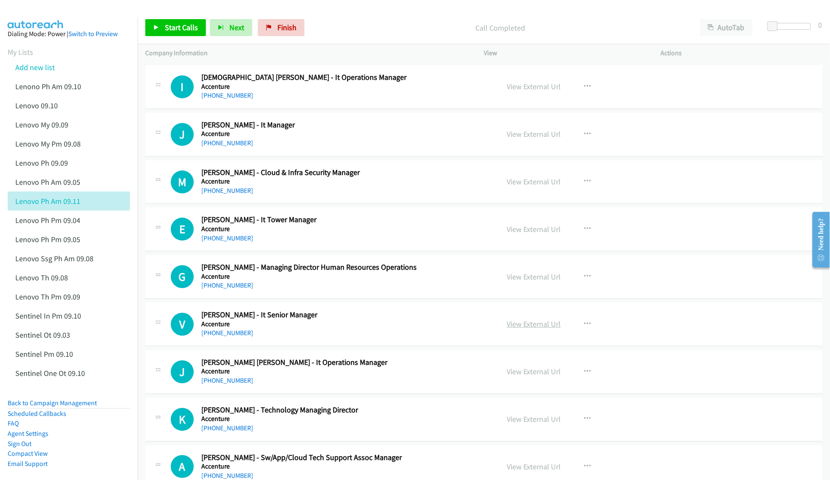
click at [519, 329] on link "View External Url" at bounding box center [534, 324] width 54 height 10
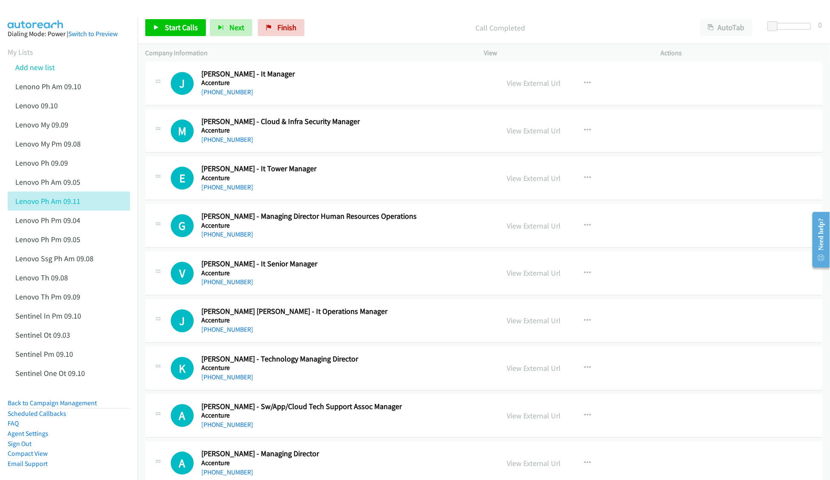
scroll to position [1982, 0]
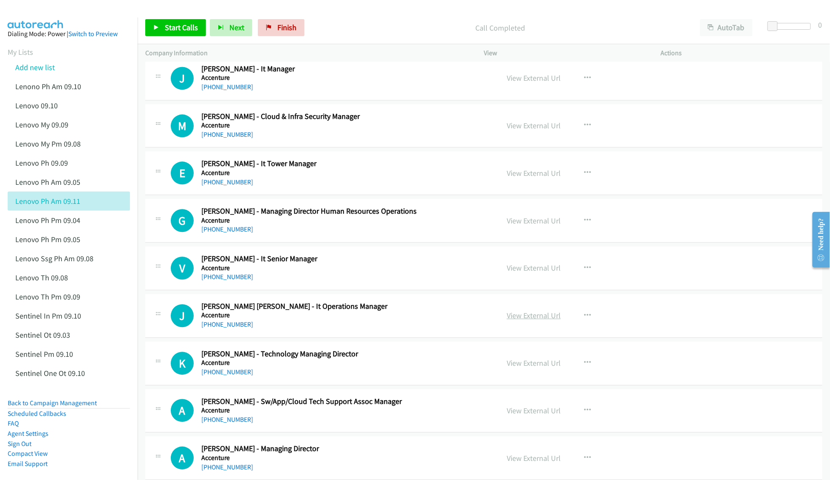
click at [522, 320] on link "View External Url" at bounding box center [534, 315] width 54 height 10
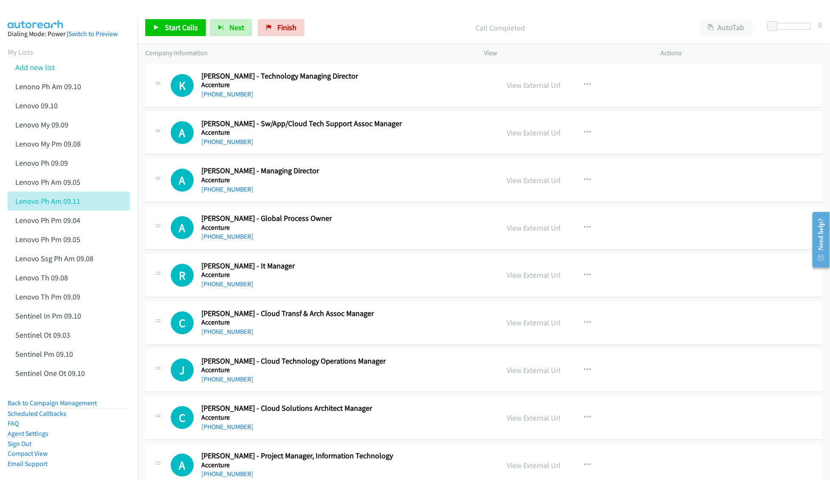
scroll to position [2265, 0]
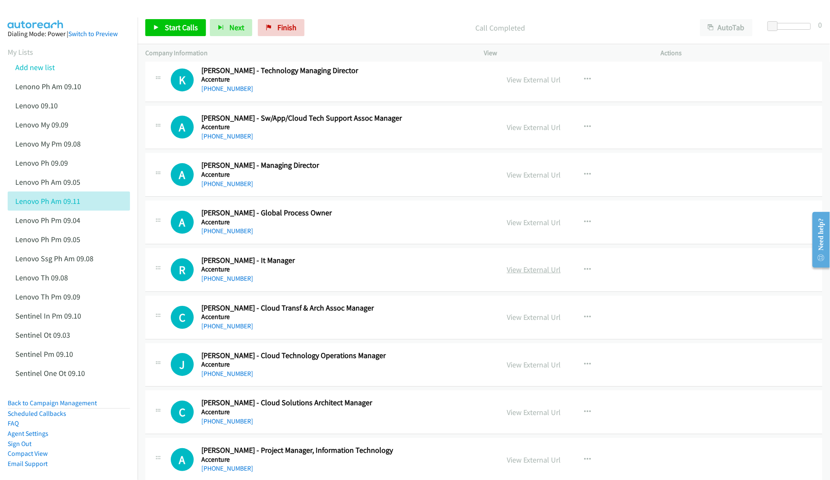
click at [516, 274] on link "View External Url" at bounding box center [534, 270] width 54 height 10
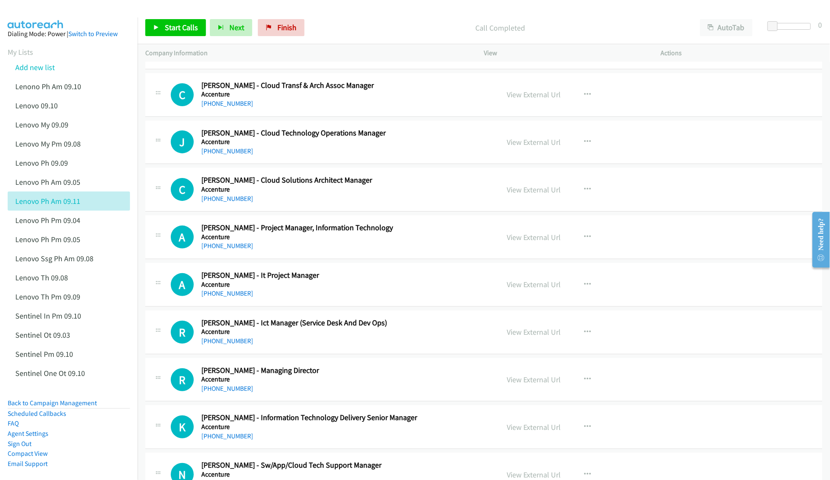
scroll to position [2491, 0]
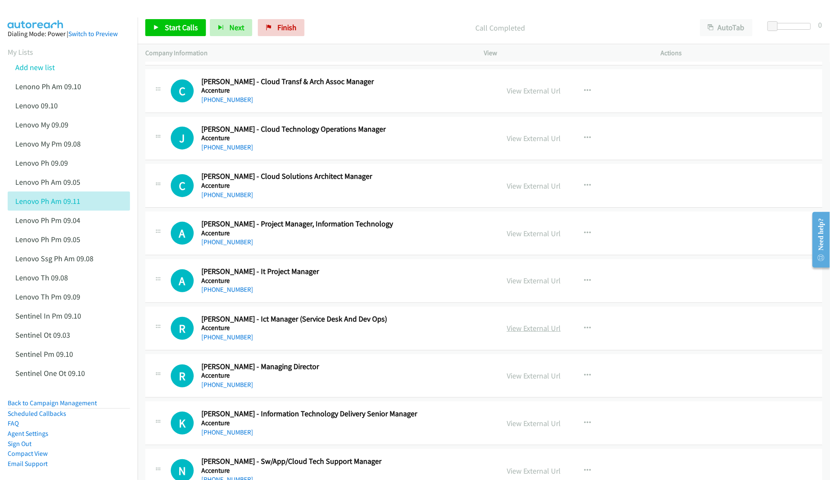
click at [507, 333] on link "View External Url" at bounding box center [534, 328] width 54 height 10
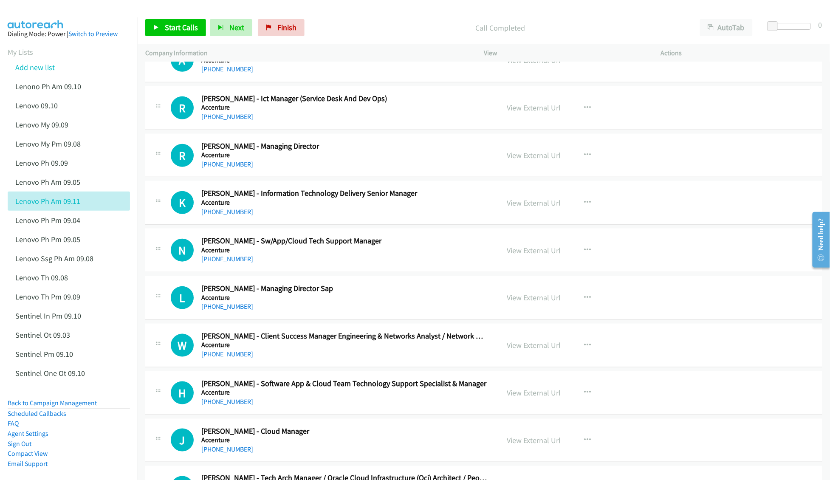
scroll to position [2718, 0]
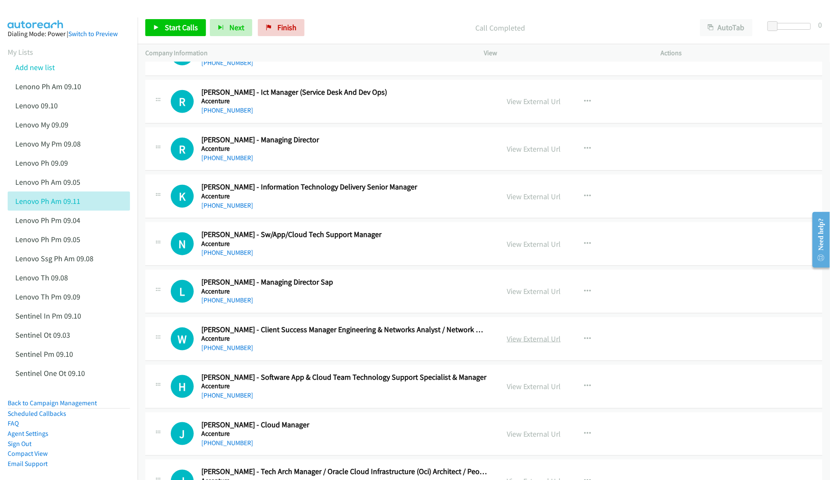
click at [517, 344] on link "View External Url" at bounding box center [534, 339] width 54 height 10
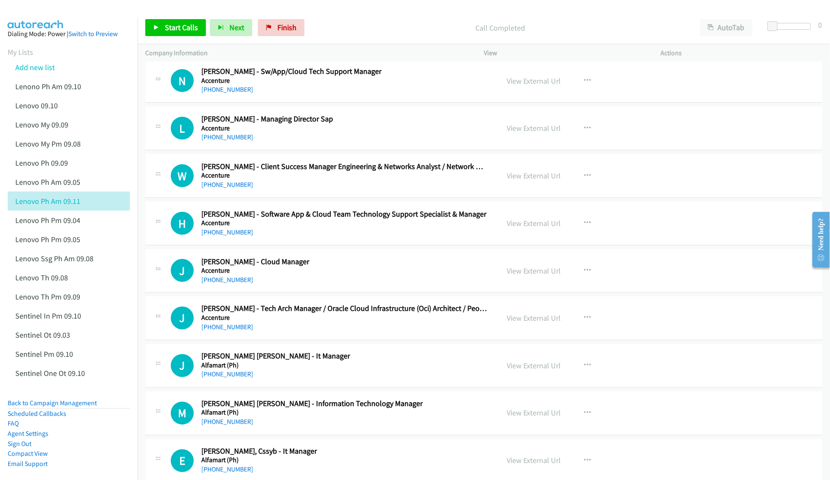
scroll to position [2888, 0]
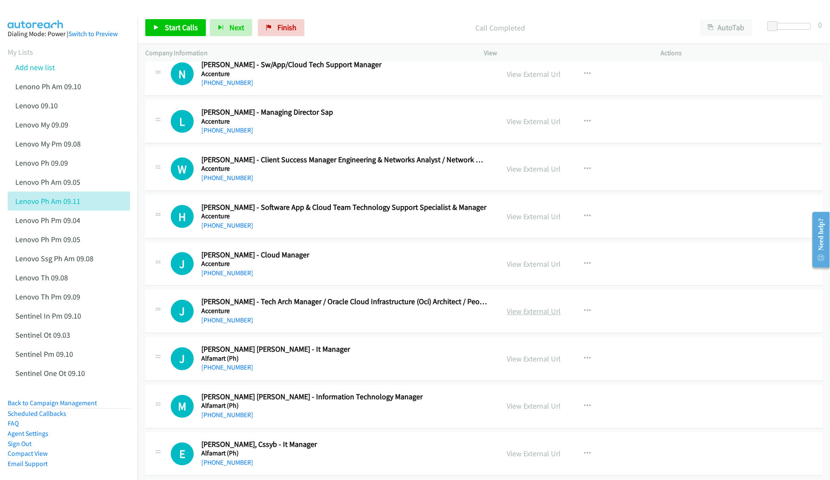
click at [515, 316] on link "View External Url" at bounding box center [534, 312] width 54 height 10
click at [516, 364] on link "View External Url" at bounding box center [534, 359] width 54 height 10
click at [508, 411] on link "View External Url" at bounding box center [534, 406] width 54 height 10
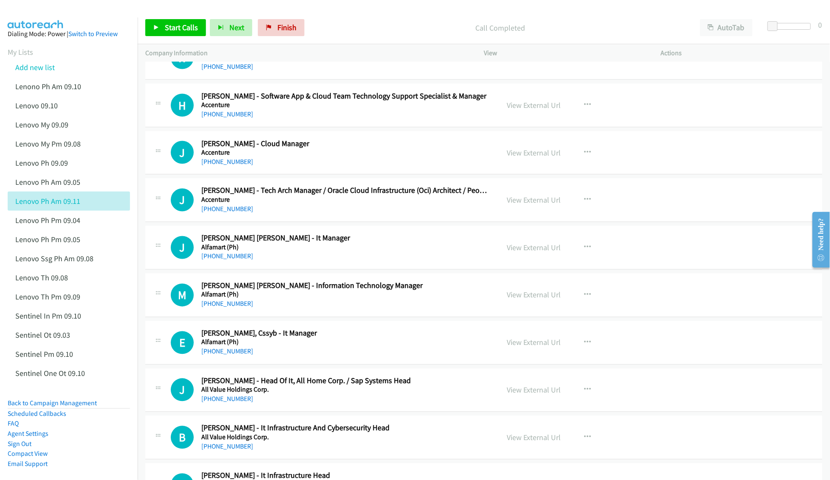
scroll to position [3001, 0]
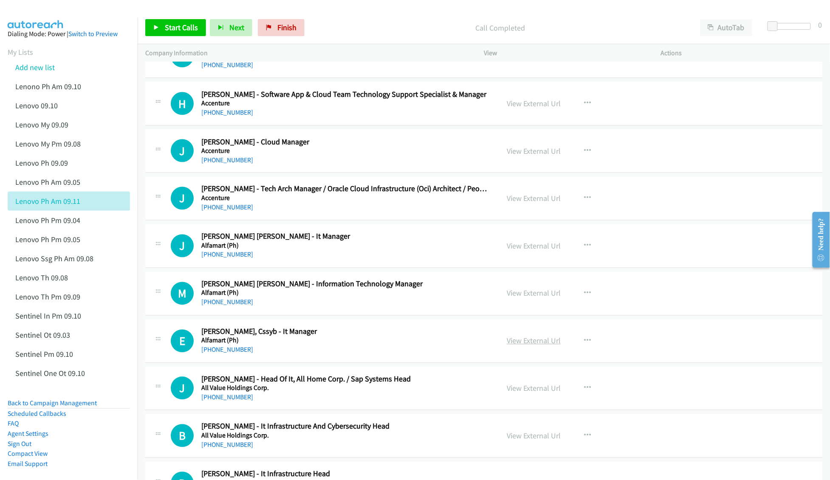
click at [526, 346] on link "View External Url" at bounding box center [534, 341] width 54 height 10
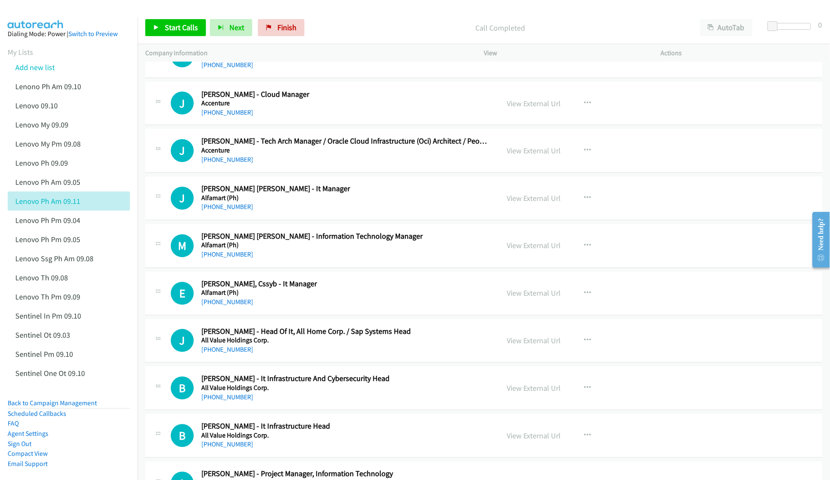
scroll to position [3058, 0]
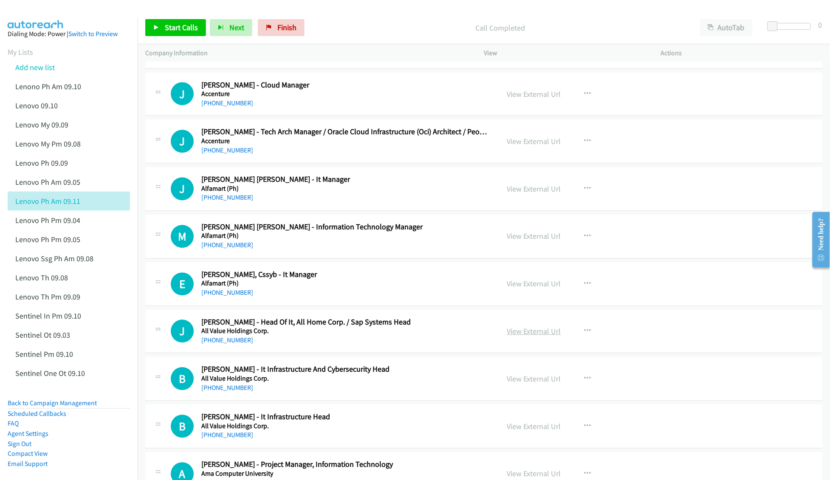
click at [516, 336] on link "View External Url" at bounding box center [534, 332] width 54 height 10
click at [519, 384] on link "View External Url" at bounding box center [534, 379] width 54 height 10
click at [530, 432] on link "View External Url" at bounding box center [534, 427] width 54 height 10
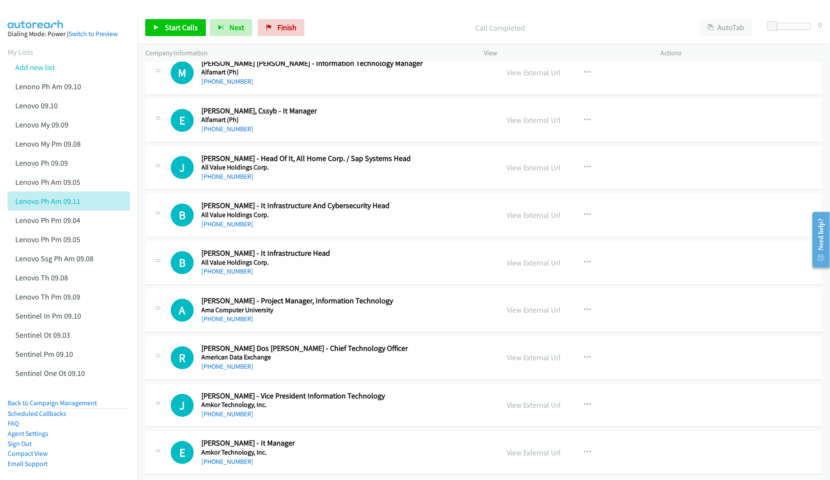
scroll to position [3228, 0]
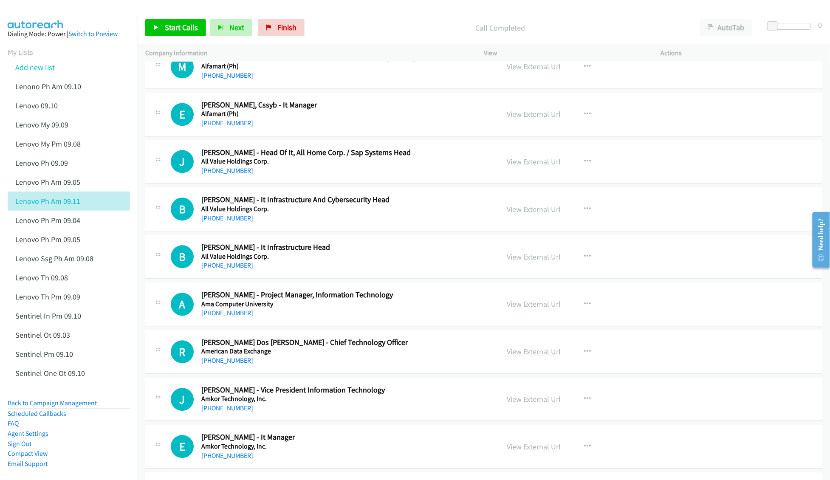
click at [521, 356] on link "View External Url" at bounding box center [534, 352] width 54 height 10
click at [523, 404] on link "View External Url" at bounding box center [534, 399] width 54 height 10
click at [526, 451] on link "View External Url" at bounding box center [534, 447] width 54 height 10
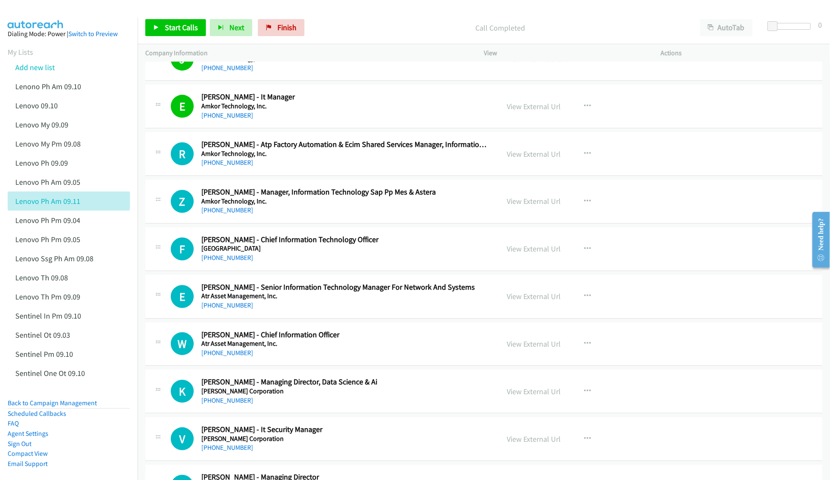
scroll to position [3568, 0]
click at [536, 206] on link "View External Url" at bounding box center [534, 202] width 54 height 10
click at [527, 254] on link "View External Url" at bounding box center [534, 249] width 54 height 10
click at [521, 302] on link "View External Url" at bounding box center [534, 297] width 54 height 10
click at [510, 349] on link "View External Url" at bounding box center [534, 344] width 54 height 10
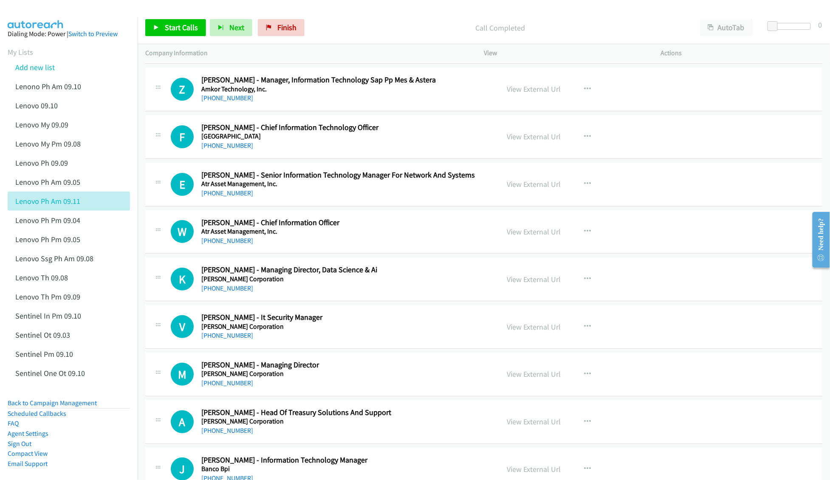
scroll to position [3680, 0]
click at [522, 331] on link "View External Url" at bounding box center [534, 327] width 54 height 10
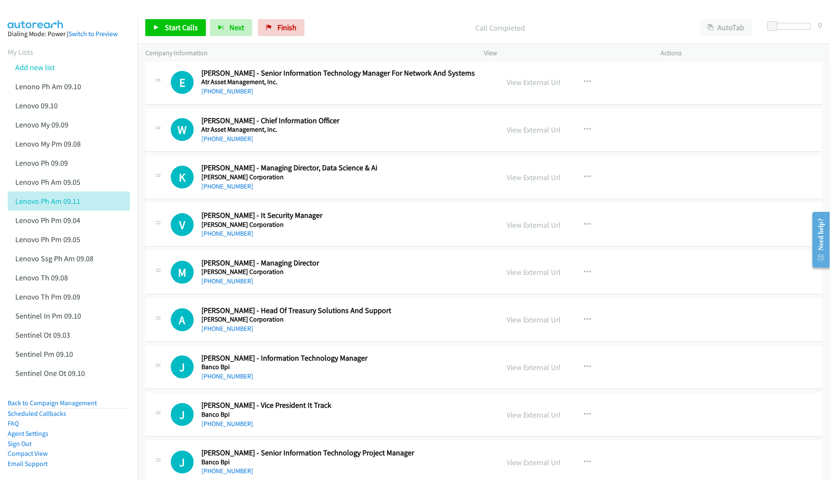
scroll to position [3850, 0]
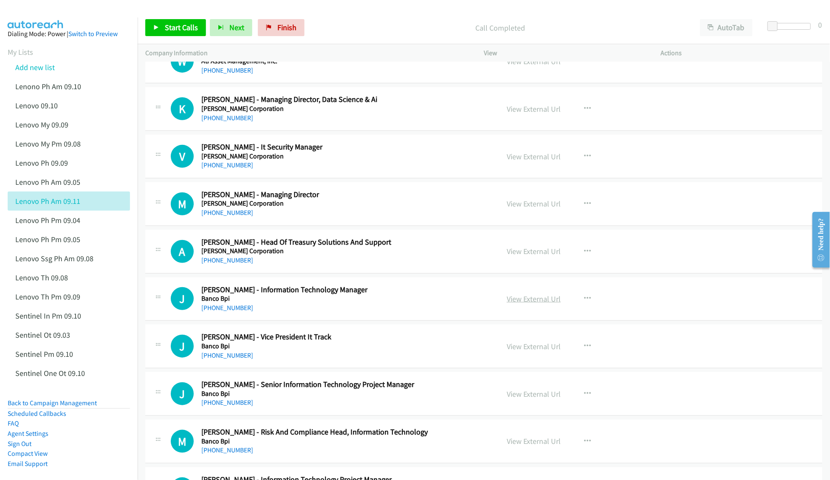
click at [517, 304] on link "View External Url" at bounding box center [534, 299] width 54 height 10
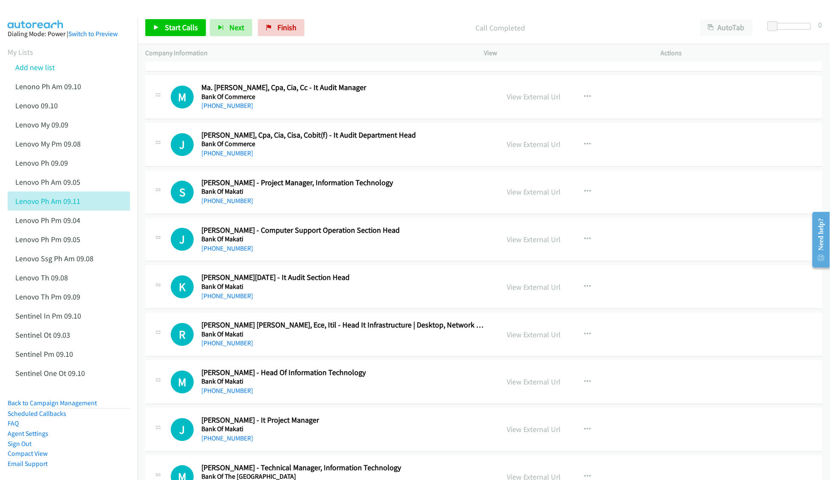
scroll to position [4473, 0]
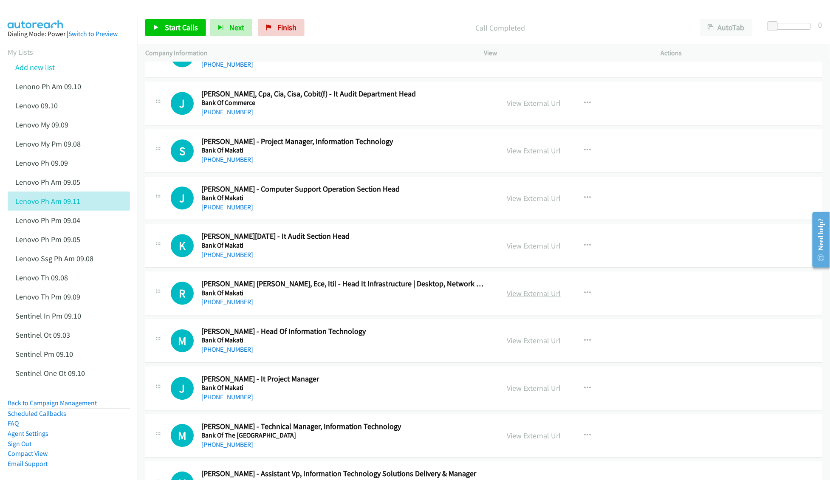
click at [536, 298] on link "View External Url" at bounding box center [534, 293] width 54 height 10
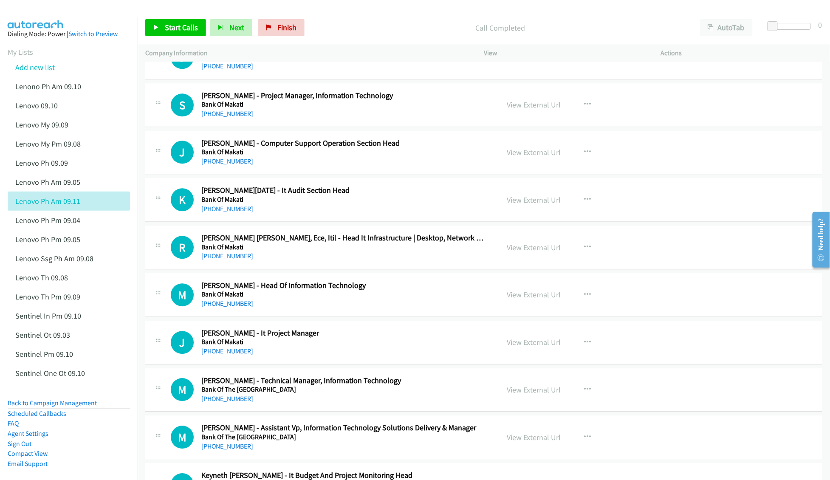
scroll to position [4530, 0]
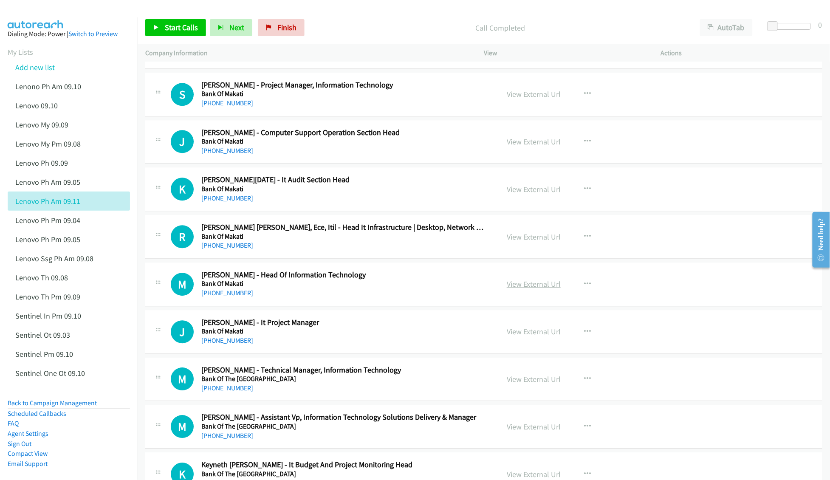
click at [521, 289] on link "View External Url" at bounding box center [534, 284] width 54 height 10
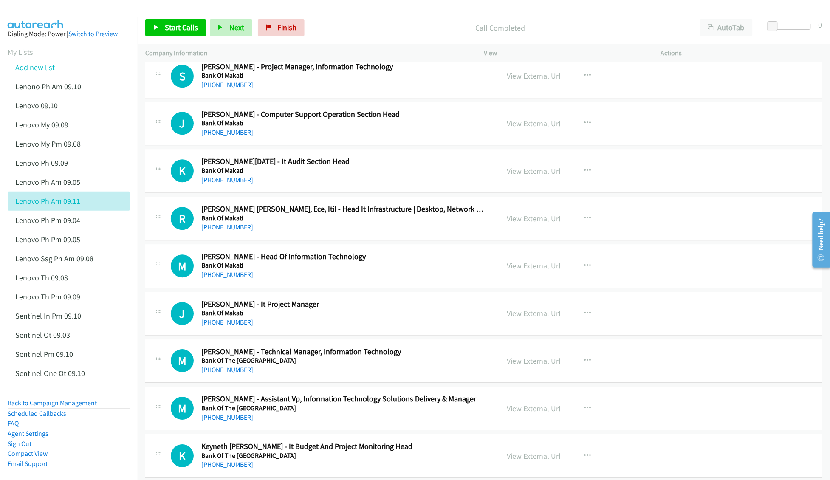
scroll to position [4587, 0]
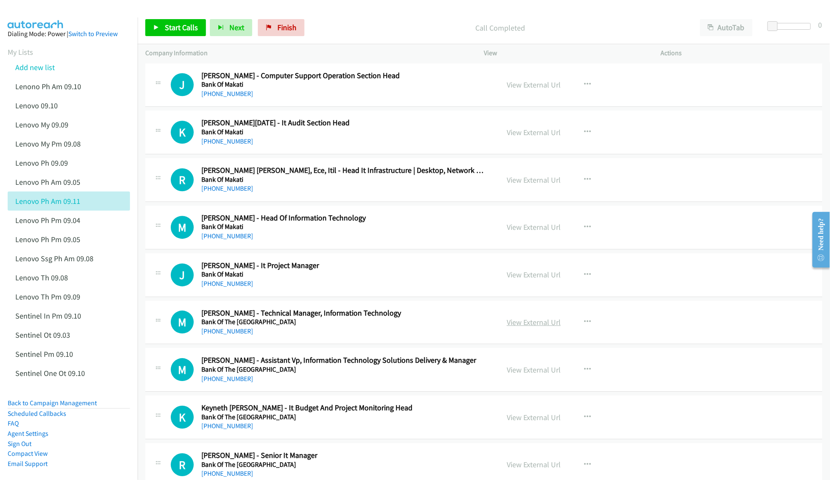
click at [524, 327] on link "View External Url" at bounding box center [534, 322] width 54 height 10
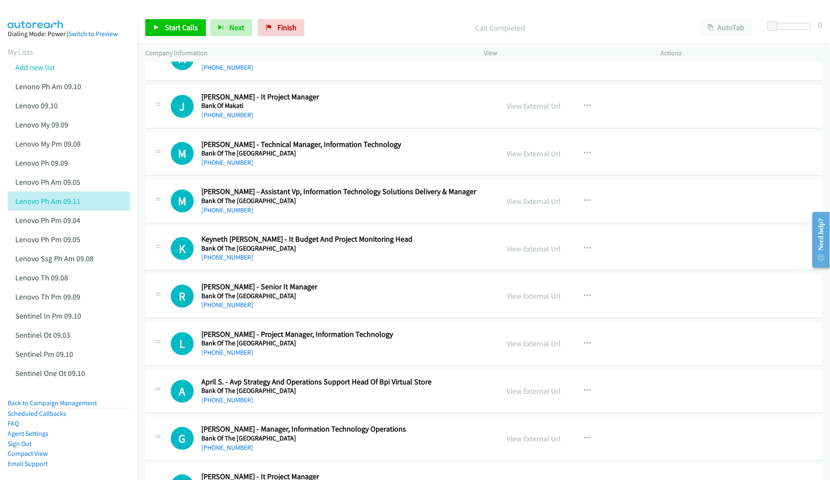
scroll to position [4757, 0]
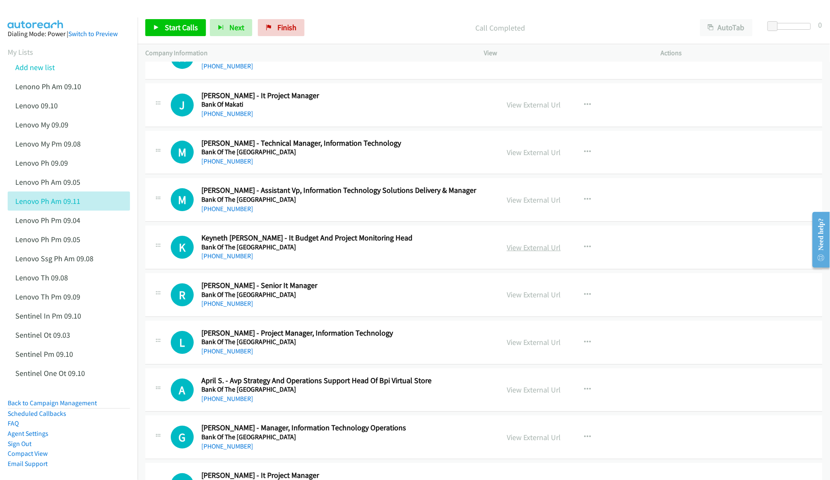
click at [529, 252] on link "View External Url" at bounding box center [534, 248] width 54 height 10
click at [516, 299] on link "View External Url" at bounding box center [534, 295] width 54 height 10
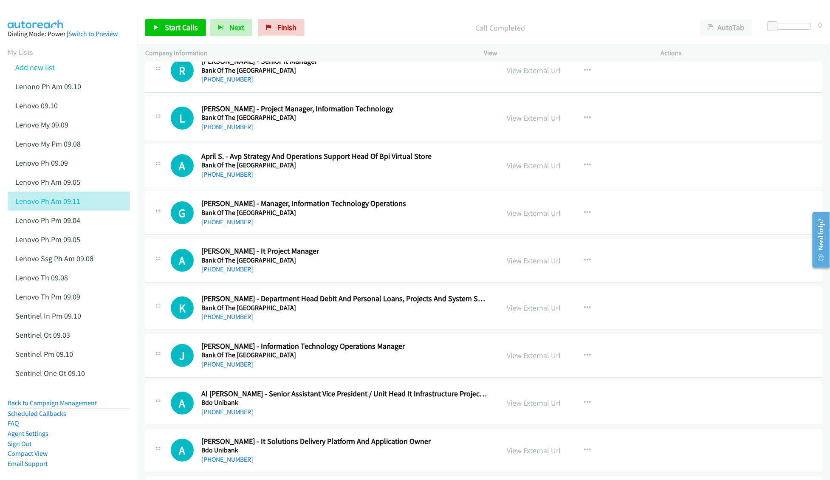
scroll to position [4983, 0]
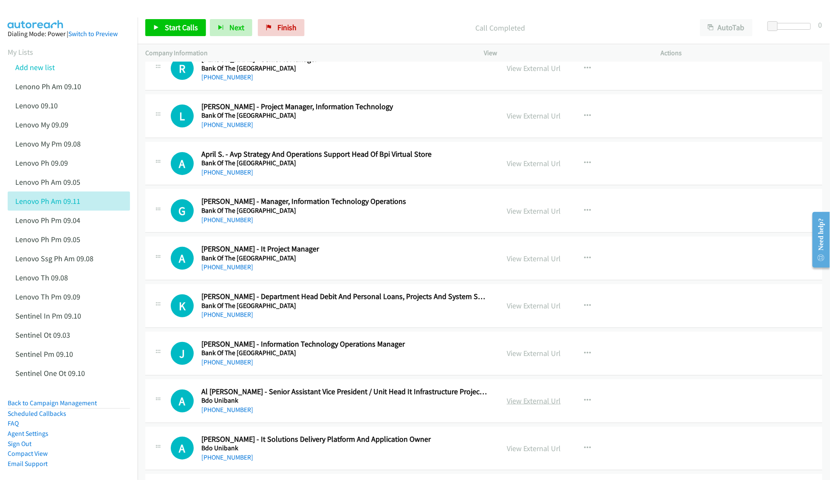
click at [523, 406] on link "View External Url" at bounding box center [534, 401] width 54 height 10
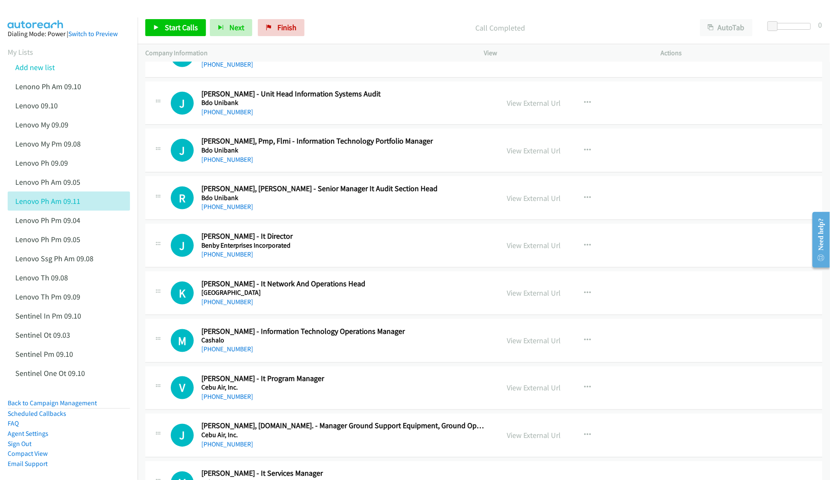
scroll to position [6568, 0]
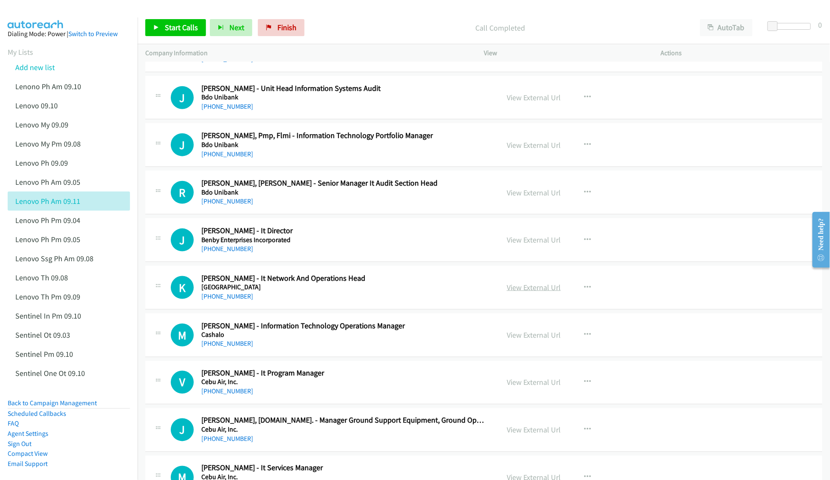
click at [527, 292] on link "View External Url" at bounding box center [534, 287] width 54 height 10
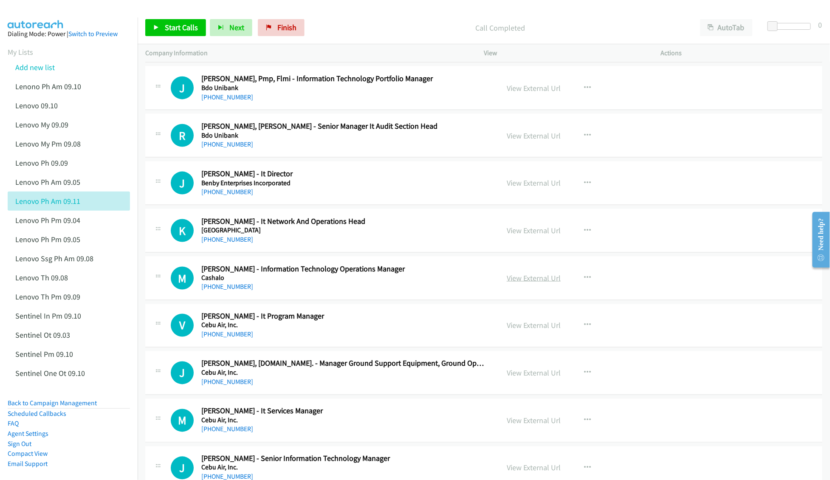
click at [529, 283] on link "View External Url" at bounding box center [534, 278] width 54 height 10
click at [534, 188] on link "View External Url" at bounding box center [534, 183] width 54 height 10
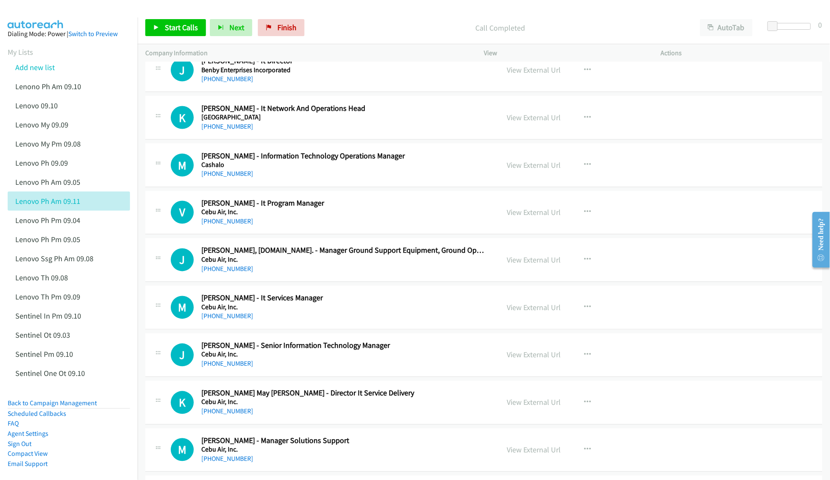
scroll to position [6795, 0]
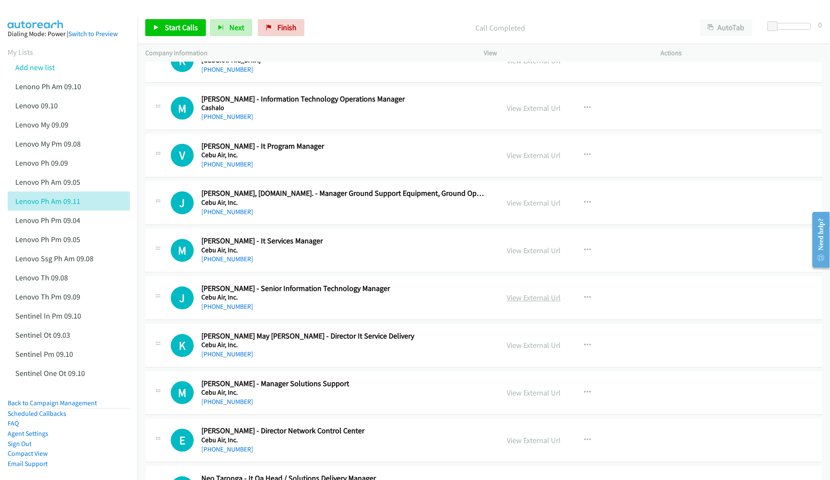
click at [530, 303] on link "View External Url" at bounding box center [534, 298] width 54 height 10
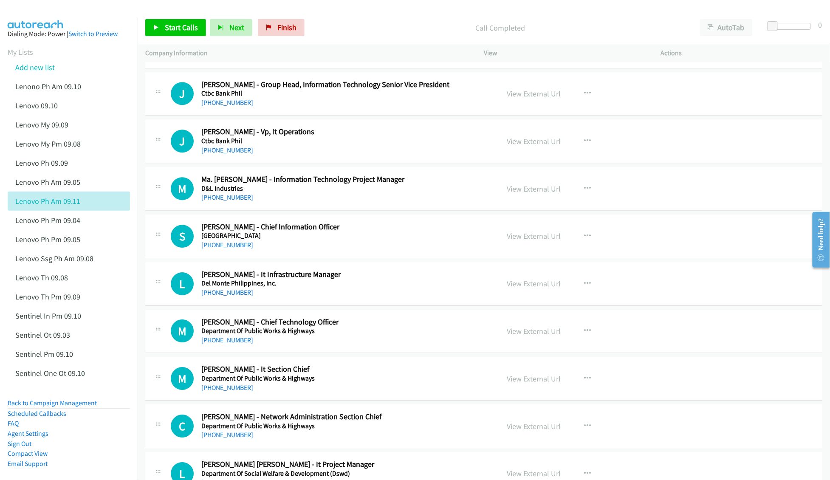
scroll to position [8381, 0]
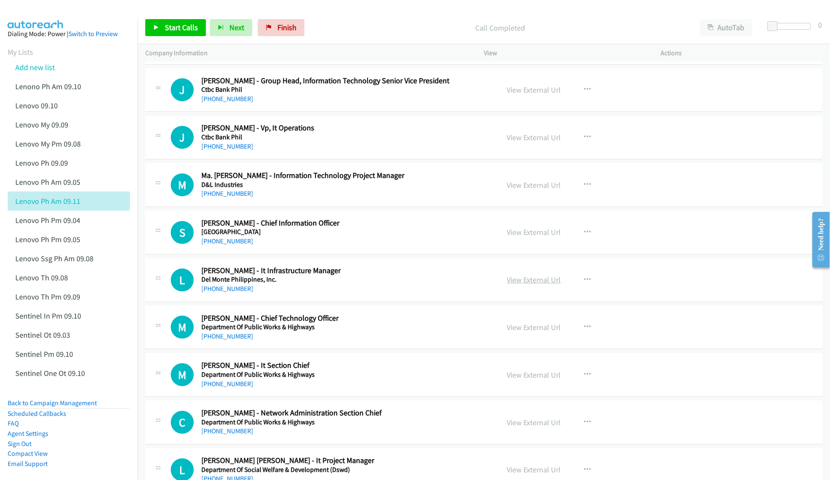
click at [514, 285] on link "View External Url" at bounding box center [534, 280] width 54 height 10
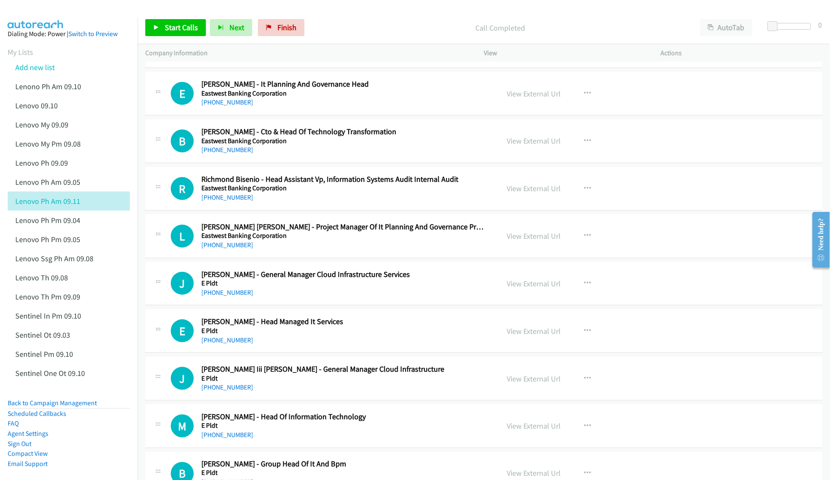
scroll to position [9004, 0]
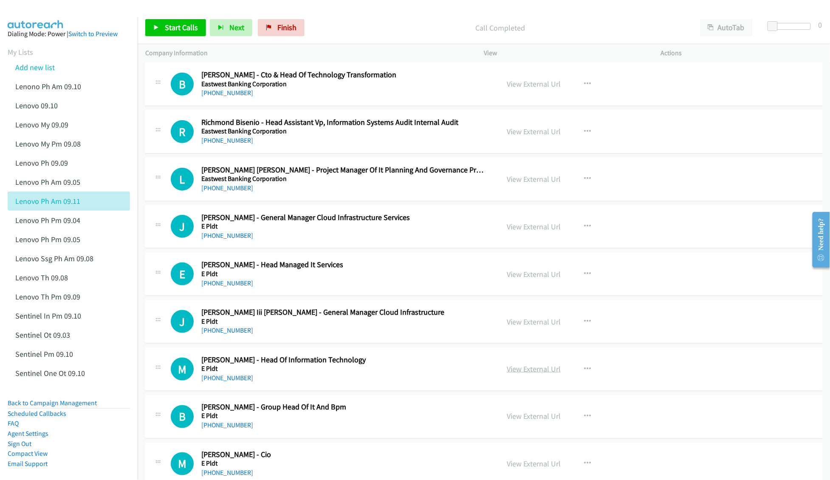
click at [520, 374] on link "View External Url" at bounding box center [534, 369] width 54 height 10
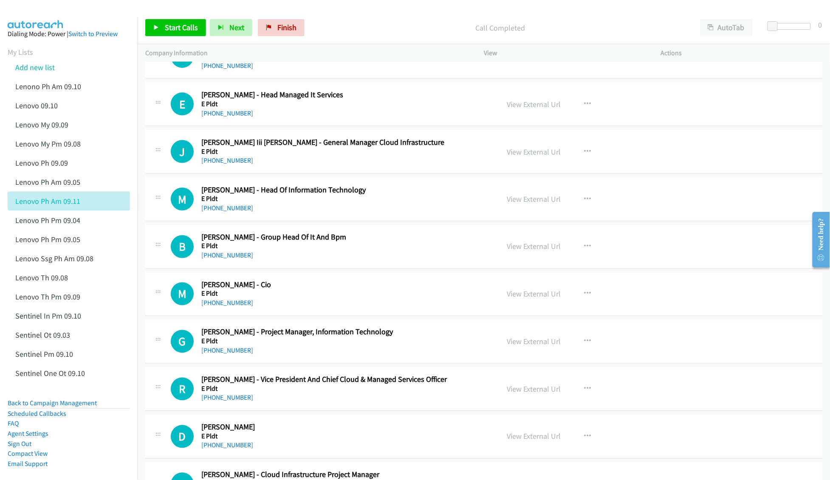
scroll to position [9230, 0]
